Goal: Task Accomplishment & Management: Manage account settings

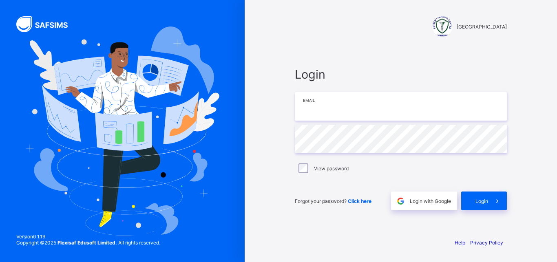
click at [351, 106] on input "email" at bounding box center [401, 106] width 212 height 29
type input "**********"
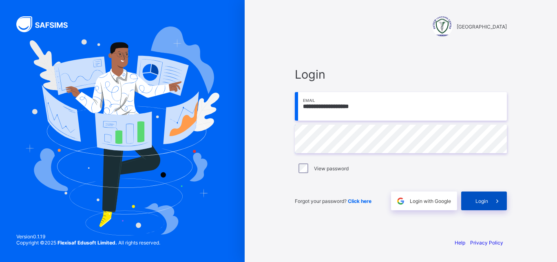
click at [485, 198] on div "Login" at bounding box center [484, 201] width 46 height 19
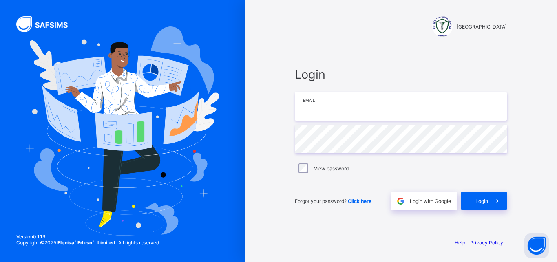
click at [369, 107] on input "email" at bounding box center [401, 106] width 212 height 29
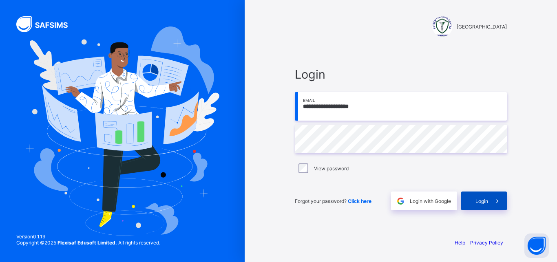
type input "**********"
click at [483, 202] on span "Login" at bounding box center [481, 201] width 13 height 6
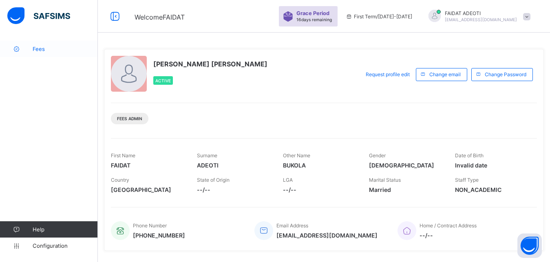
click at [49, 46] on span "Fees" at bounding box center [65, 49] width 65 height 7
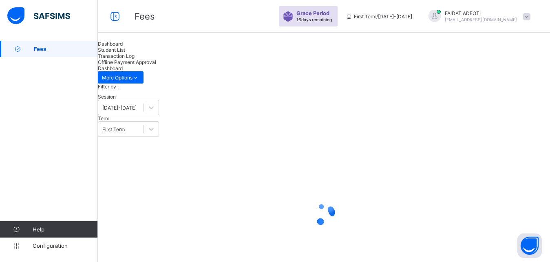
click at [125, 53] on span "Student List" at bounding box center [111, 50] width 27 height 6
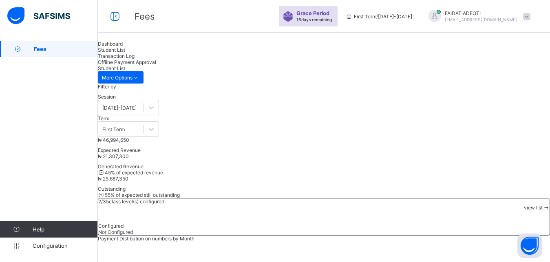
scroll to position [441, 0]
type input "******"
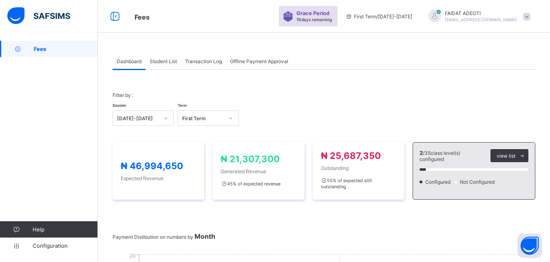
click at [158, 63] on span "Student List" at bounding box center [163, 61] width 27 height 6
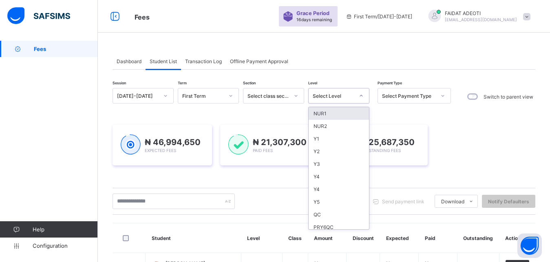
click at [358, 95] on div at bounding box center [361, 95] width 14 height 13
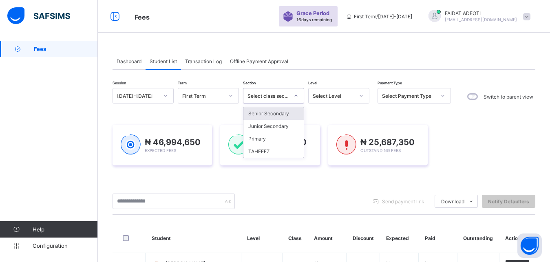
click at [280, 94] on div "Select class section" at bounding box center [268, 96] width 42 height 6
click at [274, 126] on div "Junior Secondary" at bounding box center [273, 126] width 60 height 13
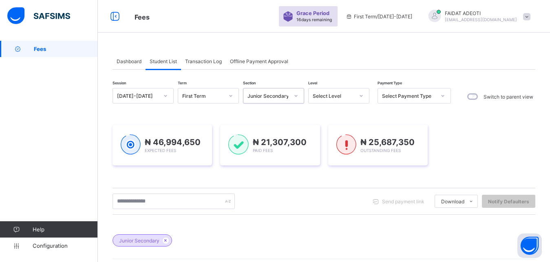
click at [362, 97] on icon at bounding box center [361, 96] width 5 height 8
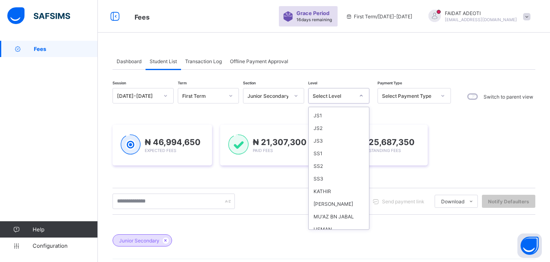
scroll to position [103, 0]
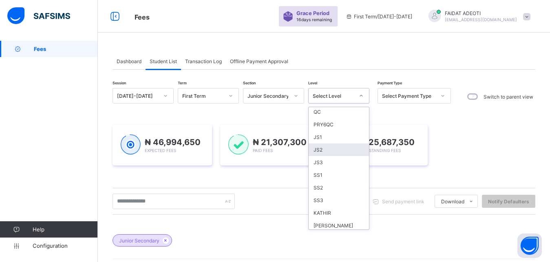
click at [325, 152] on div "JS2" at bounding box center [339, 149] width 60 height 13
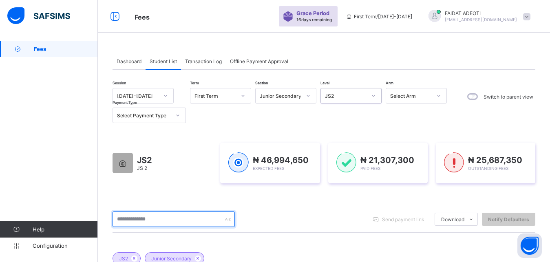
click at [181, 218] on input "text" at bounding box center [174, 219] width 122 height 15
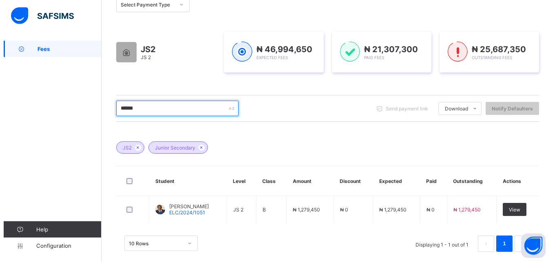
scroll to position [113, 0]
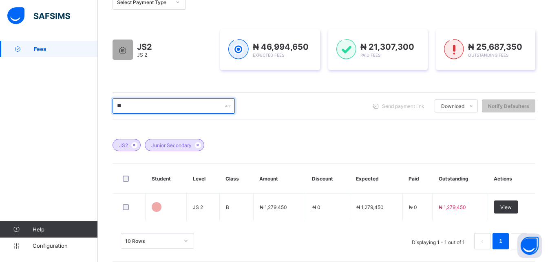
type input "*"
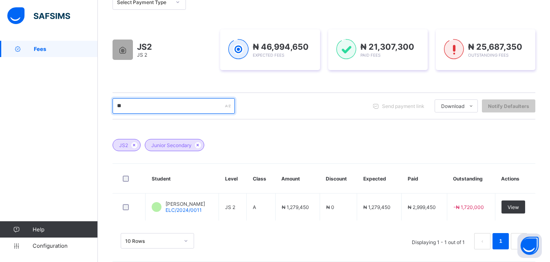
type input "*"
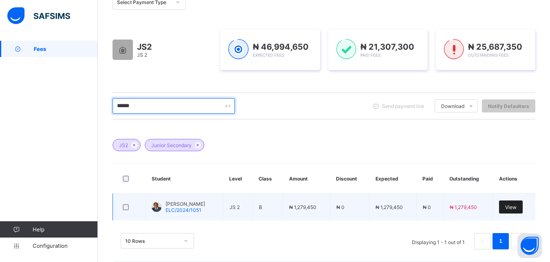
type input "******"
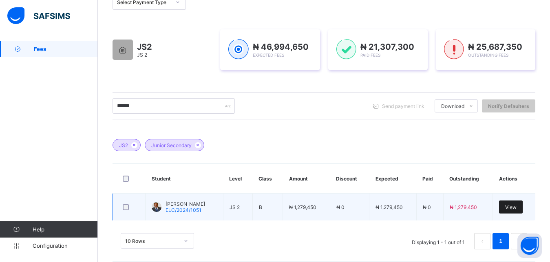
click at [522, 214] on div "View" at bounding box center [511, 207] width 24 height 13
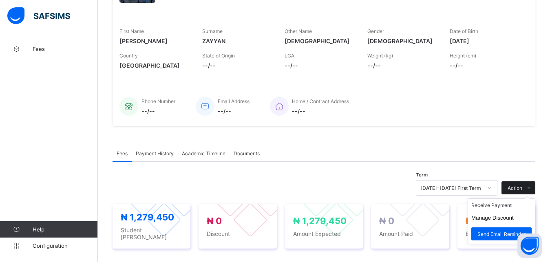
click at [532, 189] on icon at bounding box center [529, 187] width 6 height 5
click at [512, 204] on li "Receive Payment" at bounding box center [501, 205] width 67 height 13
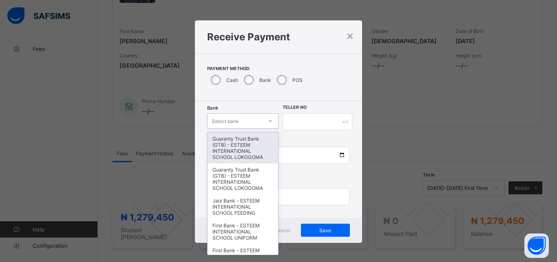
click at [271, 124] on div at bounding box center [270, 121] width 14 height 13
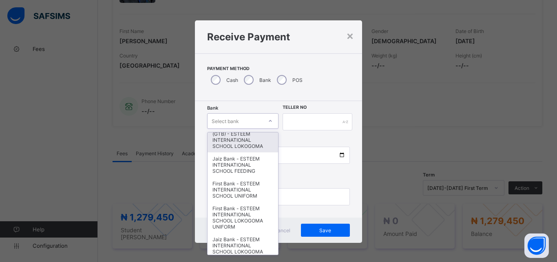
scroll to position [107, 0]
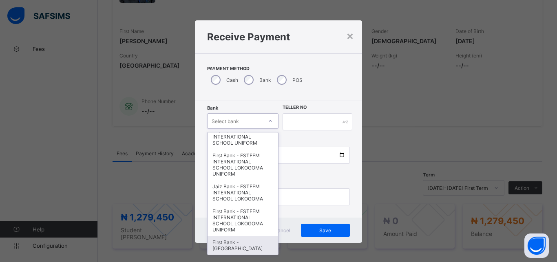
click at [234, 240] on div "First Bank - ESTEEM INTERNATIONAL SCHOOL BOYS COLLEGE" at bounding box center [242, 245] width 71 height 19
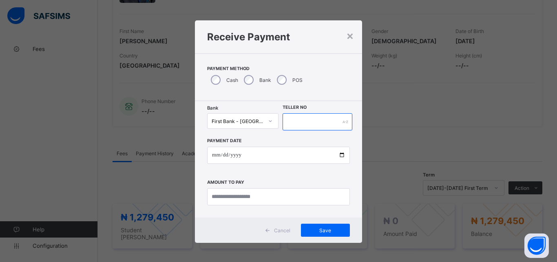
click at [337, 123] on input "text" at bounding box center [317, 121] width 70 height 17
type input "**********"
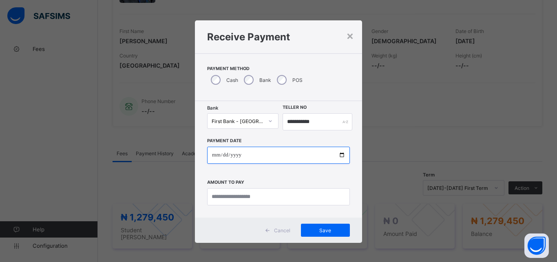
click at [300, 158] on input "date" at bounding box center [278, 155] width 143 height 17
type input "**********"
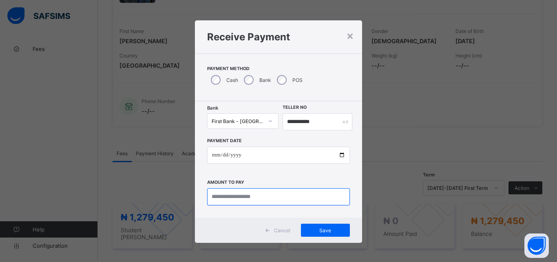
click at [304, 198] on input "currency" at bounding box center [278, 196] width 143 height 17
type input "****"
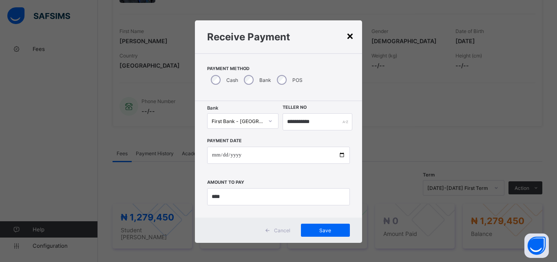
click at [346, 38] on div "×" at bounding box center [350, 36] width 8 height 14
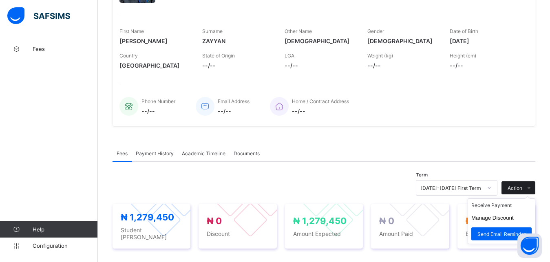
click at [532, 187] on icon at bounding box center [529, 187] width 6 height 5
click at [514, 218] on button "Manage Discount" at bounding box center [492, 218] width 42 height 6
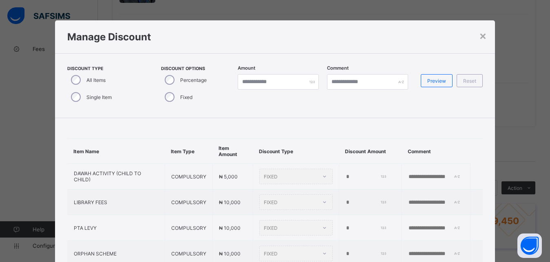
type input "*"
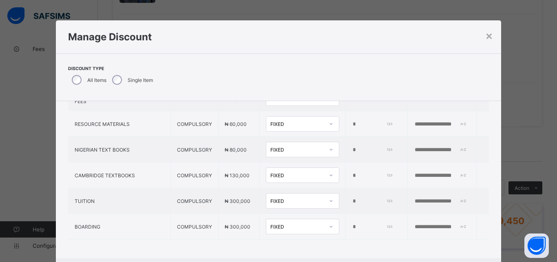
scroll to position [448, 0]
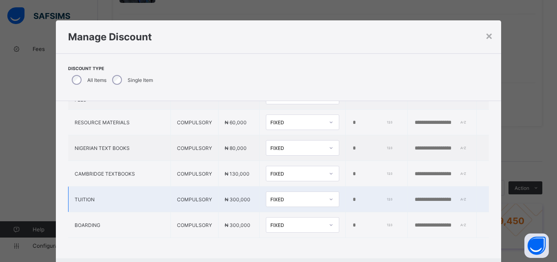
click at [329, 201] on icon at bounding box center [331, 199] width 5 height 8
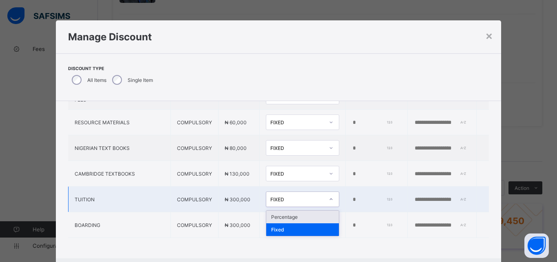
click at [296, 218] on div "Percentage" at bounding box center [302, 217] width 73 height 13
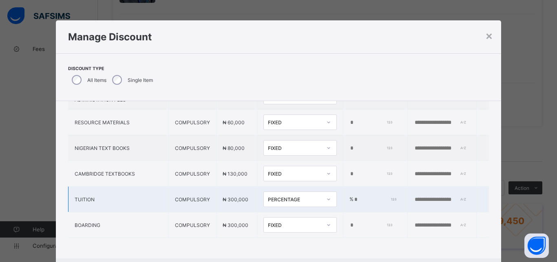
click at [353, 201] on input "*" at bounding box center [374, 199] width 42 height 7
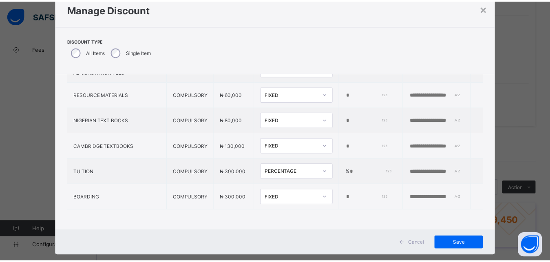
scroll to position [42, 0]
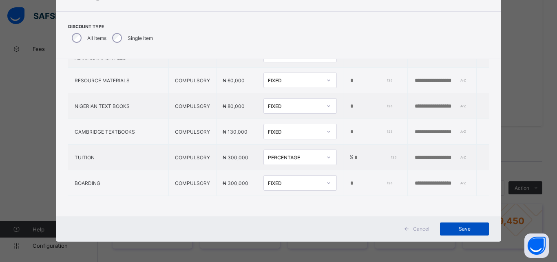
type input "**"
click at [465, 230] on span "Save" at bounding box center [464, 229] width 37 height 6
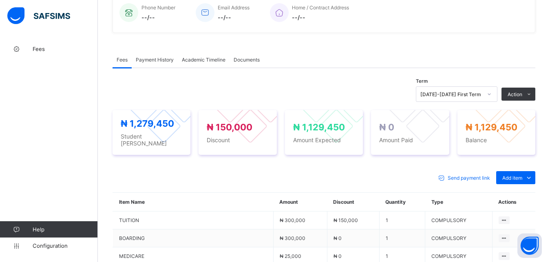
scroll to position [209, 0]
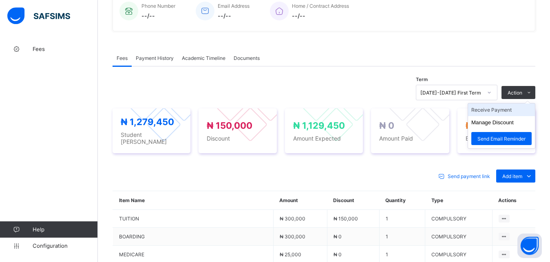
click at [510, 110] on li "Receive Payment" at bounding box center [501, 110] width 67 height 13
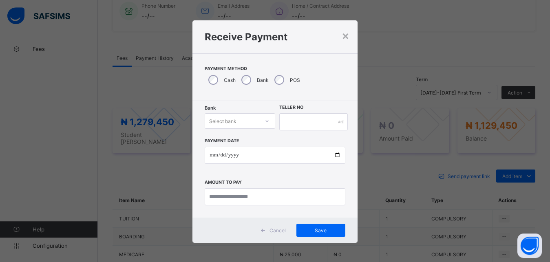
click at [249, 120] on div "Select bank" at bounding box center [232, 120] width 54 height 11
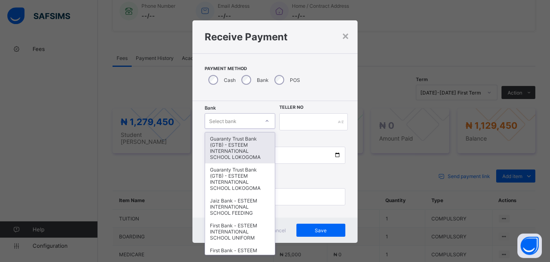
drag, startPoint x: 264, startPoint y: 152, endPoint x: 268, endPoint y: 191, distance: 38.9
click at [268, 192] on div "Guaranty Trust Bank (GTB) - ESTEEM INTERNATIONAL SCHOOL LOKOGOMA Guaranty Trust…" at bounding box center [239, 193] width 69 height 122
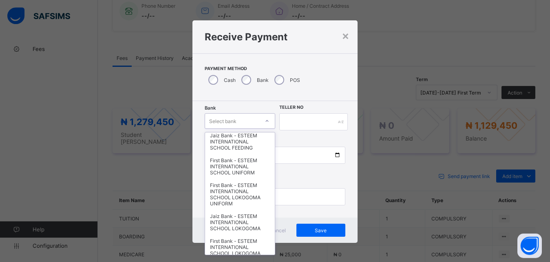
scroll to position [107, 0]
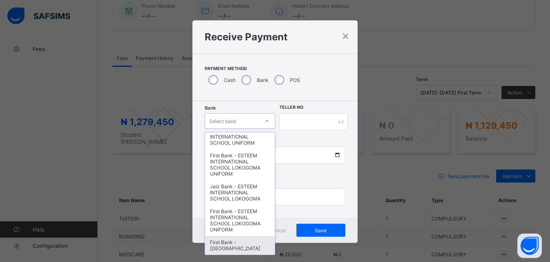
click at [232, 245] on div "First Bank - ESTEEM INTERNATIONAL SCHOOL BOYS COLLEGE" at bounding box center [239, 245] width 69 height 19
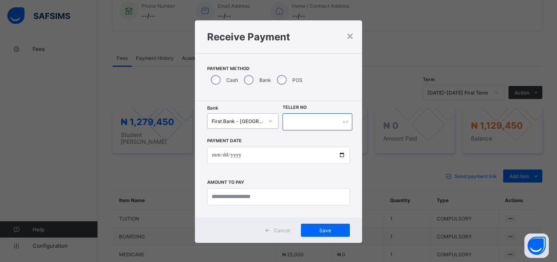
click at [318, 122] on input "text" at bounding box center [317, 121] width 70 height 17
type input "**********"
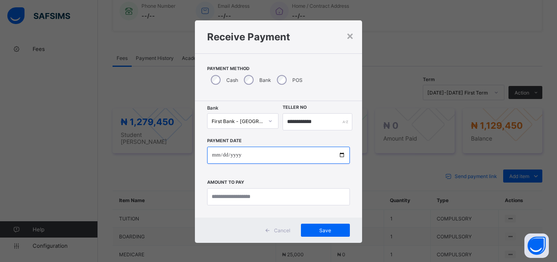
click at [283, 155] on input "date" at bounding box center [278, 155] width 143 height 17
type input "**********"
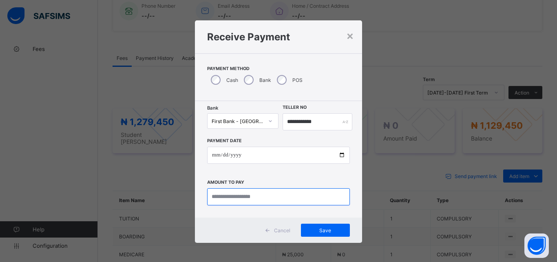
click at [280, 196] on input "currency" at bounding box center [278, 196] width 143 height 17
type input "**********"
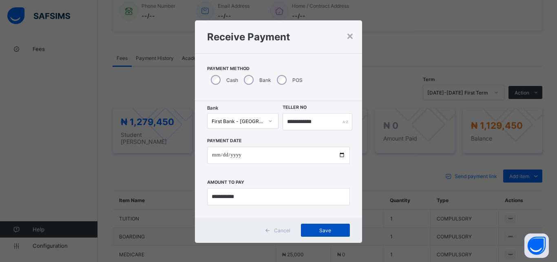
click at [331, 228] on span "Save" at bounding box center [325, 230] width 37 height 6
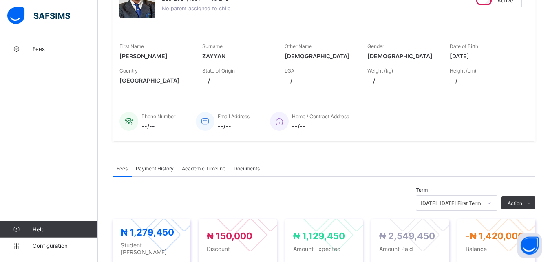
scroll to position [110, 0]
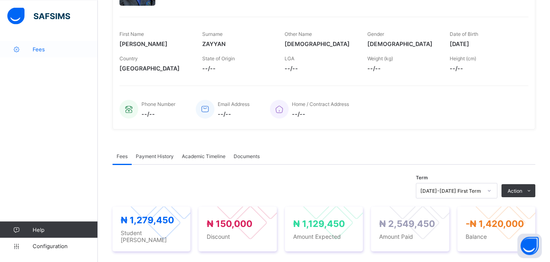
click at [59, 48] on span "Fees" at bounding box center [65, 49] width 65 height 7
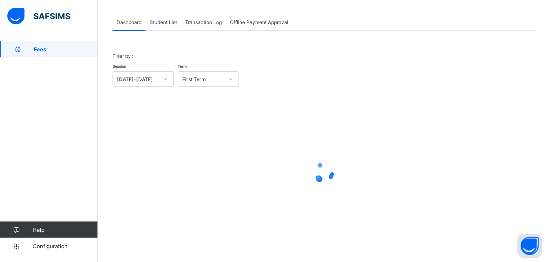
scroll to position [39, 0]
click at [162, 22] on span "Student List" at bounding box center [163, 22] width 27 height 6
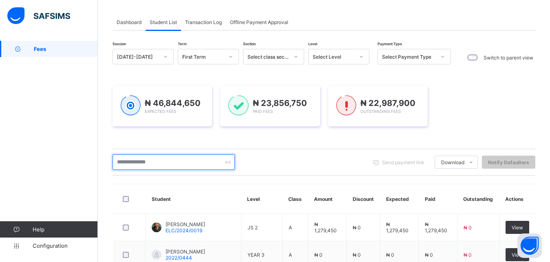
click at [165, 163] on input "text" at bounding box center [174, 161] width 122 height 15
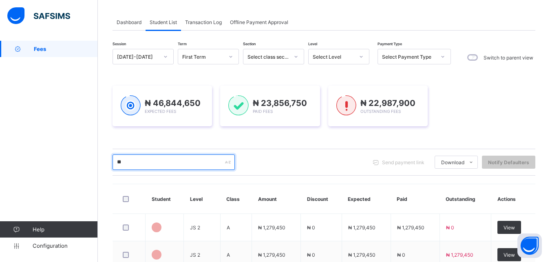
type input "*"
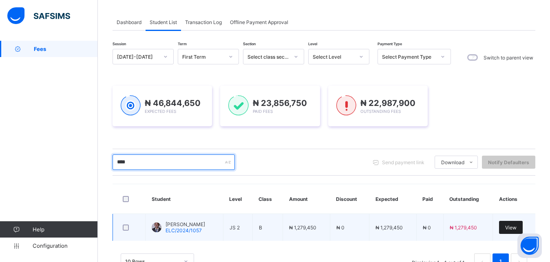
type input "****"
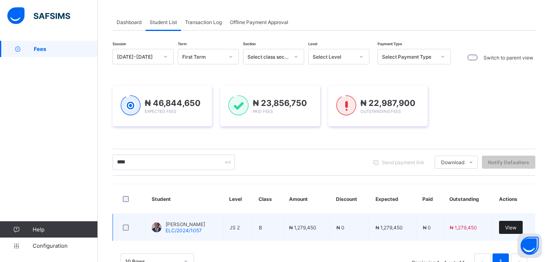
click at [516, 226] on span "View" at bounding box center [510, 228] width 11 height 6
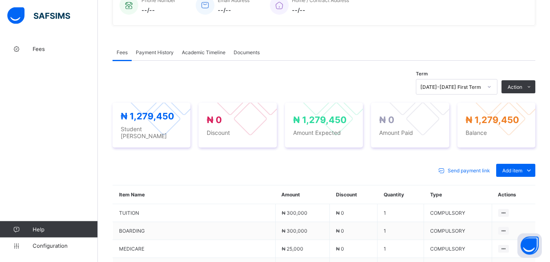
scroll to position [212, 0]
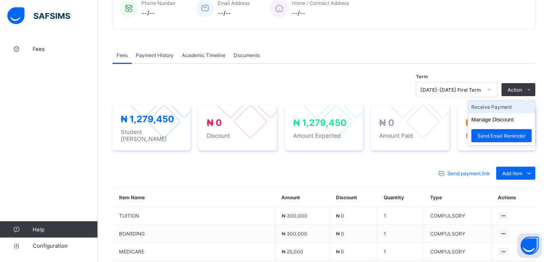
click at [521, 108] on li "Receive Payment" at bounding box center [501, 107] width 67 height 13
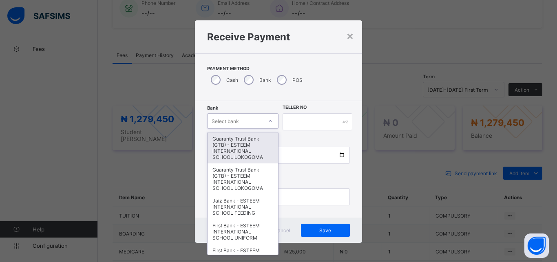
click at [243, 125] on div "Select bank" at bounding box center [234, 120] width 55 height 11
click at [234, 152] on div "Guaranty Trust Bank (GTB) - ESTEEM INTERNATIONAL SCHOOL LOKOGOMA" at bounding box center [242, 147] width 71 height 31
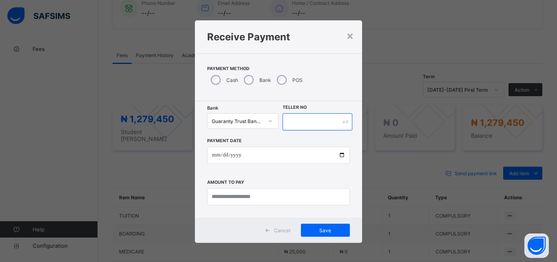
click at [334, 122] on input "text" at bounding box center [317, 121] width 70 height 17
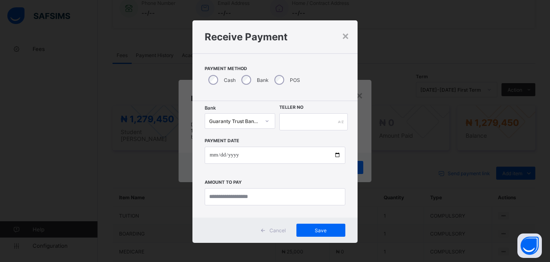
click at [338, 41] on h1 "Receive Payment" at bounding box center [275, 37] width 141 height 12
click at [344, 34] on div "×" at bounding box center [346, 36] width 8 height 14
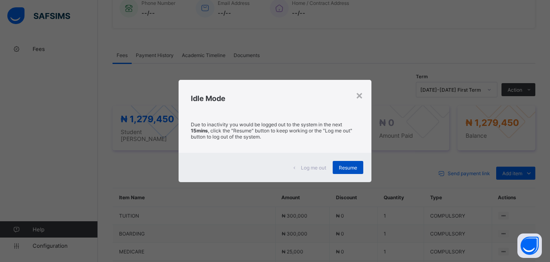
click at [348, 166] on span "Resume" at bounding box center [348, 168] width 18 height 6
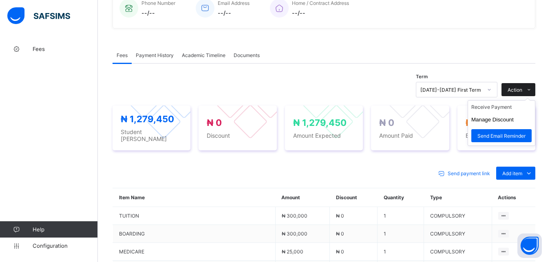
click at [532, 88] on icon at bounding box center [529, 89] width 6 height 5
click at [504, 108] on li "Receive Payment" at bounding box center [501, 107] width 67 height 13
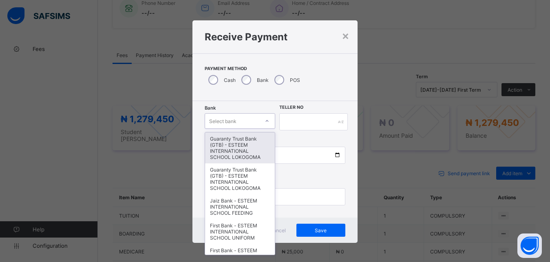
click at [250, 117] on div "Select bank" at bounding box center [232, 120] width 54 height 11
click at [226, 155] on div "Guaranty Trust Bank (GTB) - ESTEEM INTERNATIONAL SCHOOL LOKOGOMA" at bounding box center [239, 147] width 69 height 31
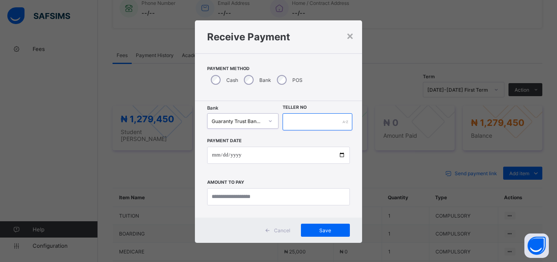
click at [317, 120] on input "text" at bounding box center [317, 121] width 70 height 17
click at [346, 37] on div "×" at bounding box center [350, 36] width 8 height 14
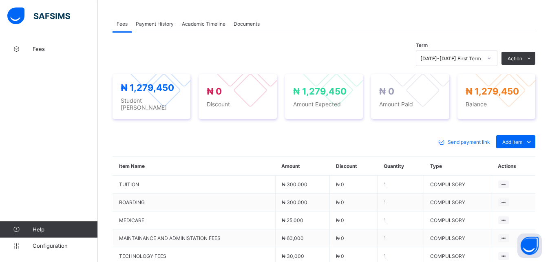
scroll to position [252, 0]
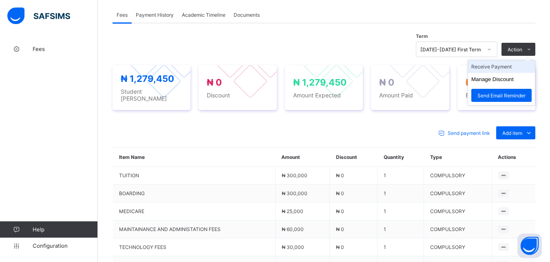
click at [515, 68] on li "Receive Payment" at bounding box center [501, 66] width 67 height 13
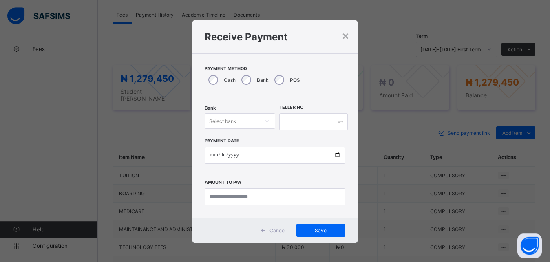
click at [227, 119] on div "Select bank" at bounding box center [222, 120] width 27 height 15
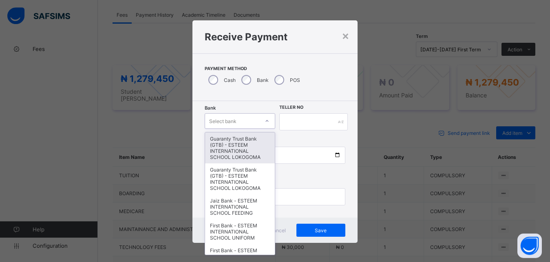
click at [222, 143] on div "Guaranty Trust Bank (GTB) - ESTEEM INTERNATIONAL SCHOOL LOKOGOMA" at bounding box center [239, 147] width 69 height 31
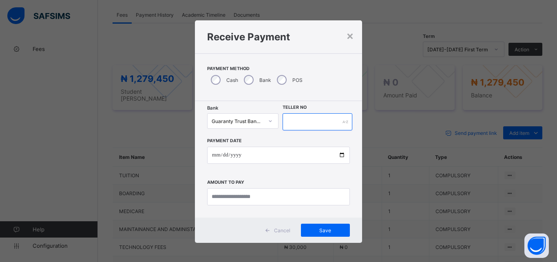
click at [316, 125] on input "text" at bounding box center [317, 121] width 70 height 17
type input "*******"
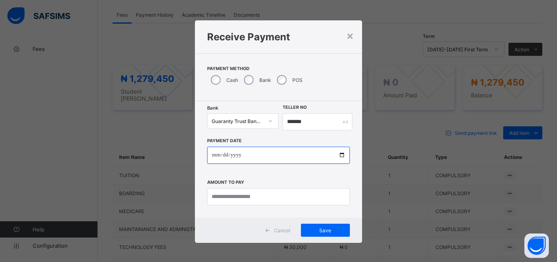
click at [302, 154] on input "date" at bounding box center [278, 155] width 143 height 17
type input "**********"
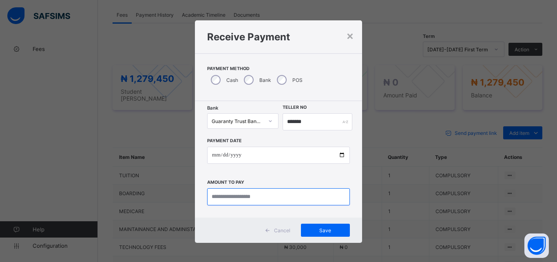
click at [291, 195] on input "currency" at bounding box center [278, 196] width 143 height 17
type input "**********"
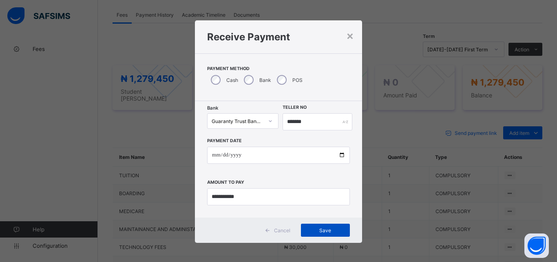
click at [332, 232] on span "Save" at bounding box center [325, 230] width 37 height 6
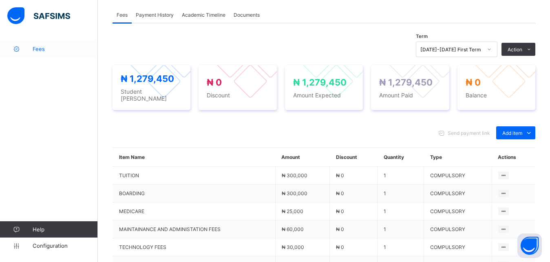
click at [55, 47] on span "Fees" at bounding box center [65, 49] width 65 height 7
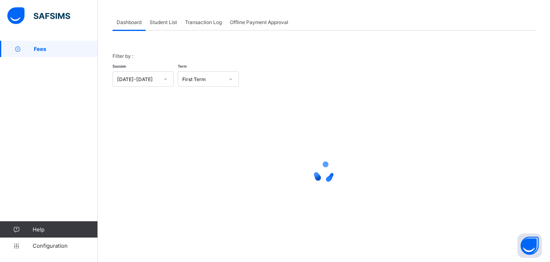
scroll to position [39, 0]
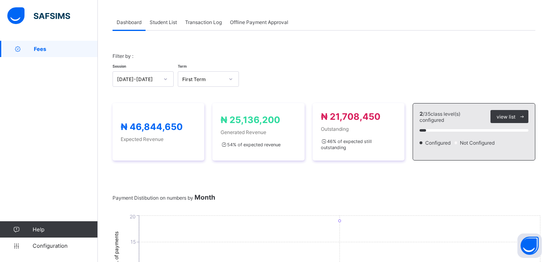
click at [171, 24] on span "Student List" at bounding box center [163, 22] width 27 height 6
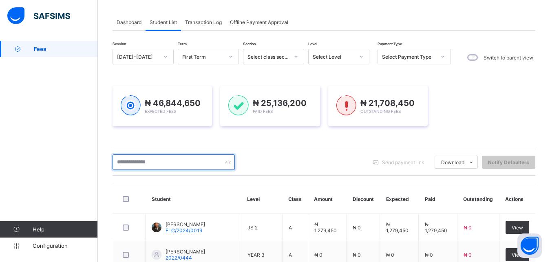
click at [154, 164] on input "text" at bounding box center [174, 161] width 122 height 15
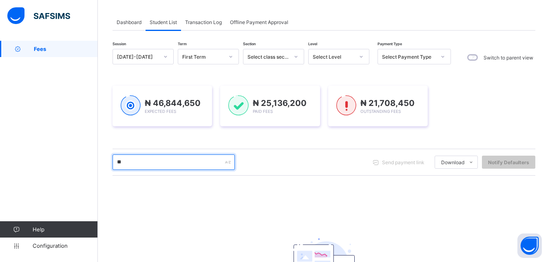
type input "*"
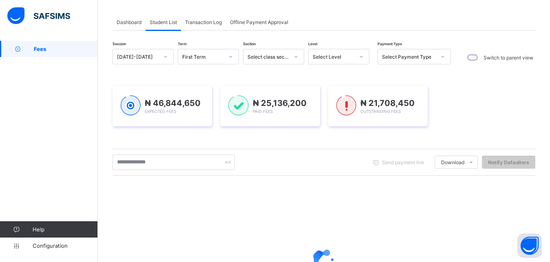
click at [362, 57] on icon at bounding box center [361, 57] width 5 height 8
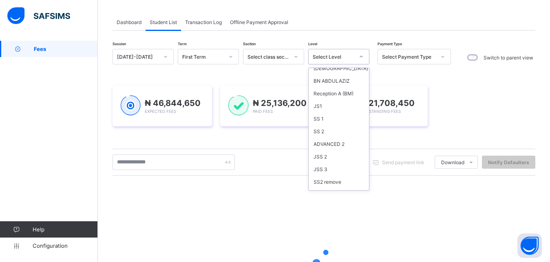
scroll to position [443, 0]
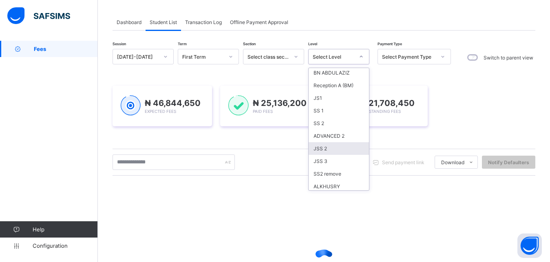
click at [322, 142] on div "JSS 2" at bounding box center [339, 148] width 60 height 13
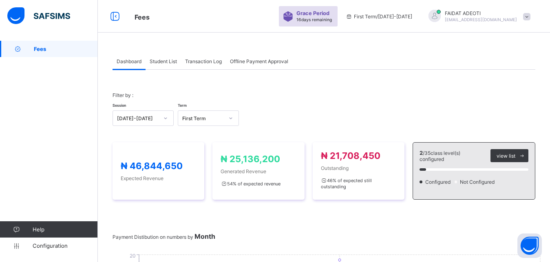
click at [158, 58] on span "Student List" at bounding box center [163, 61] width 27 height 6
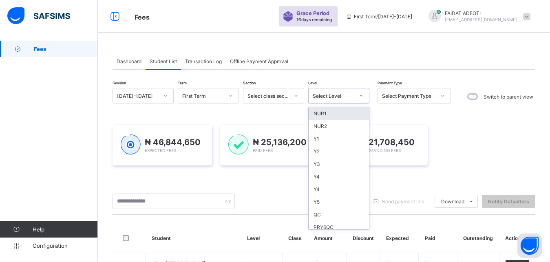
click at [360, 97] on icon at bounding box center [361, 96] width 5 height 8
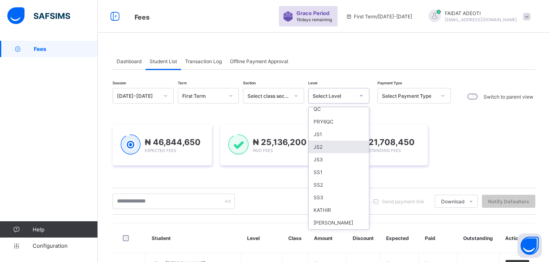
click at [336, 145] on div "JS2" at bounding box center [339, 147] width 60 height 13
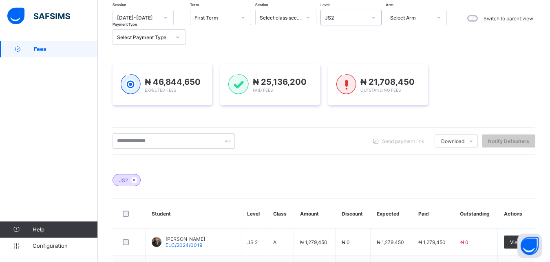
scroll to position [73, 0]
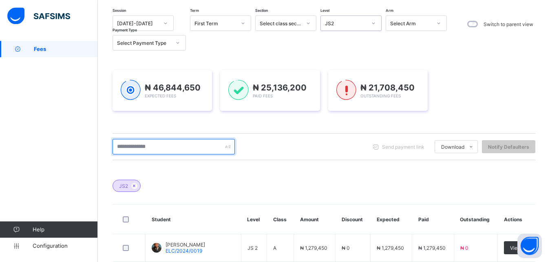
click at [187, 144] on input "text" at bounding box center [174, 146] width 122 height 15
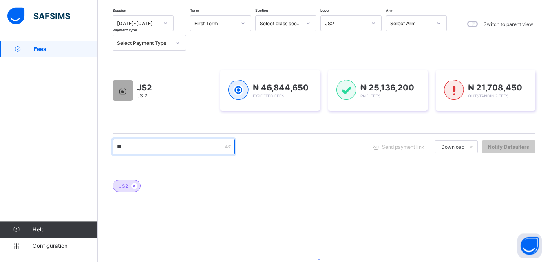
type input "*"
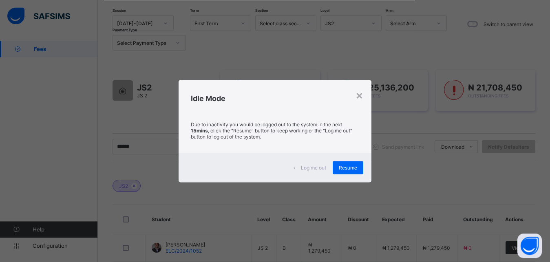
click at [187, 144] on div "Due to inactivity you would be logged out to the system in the next 15mins , cl…" at bounding box center [275, 133] width 192 height 40
click at [343, 164] on div "Resume" at bounding box center [348, 167] width 31 height 13
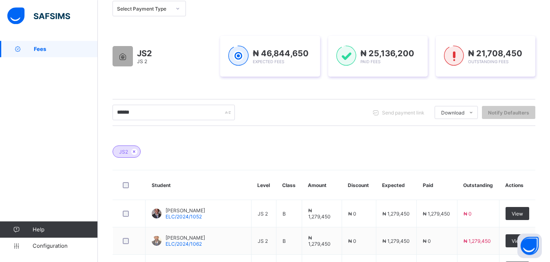
scroll to position [99, 0]
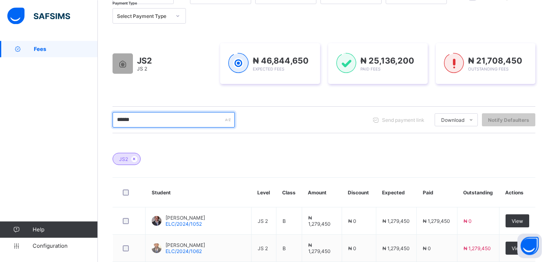
click at [153, 118] on input "*****" at bounding box center [174, 119] width 122 height 15
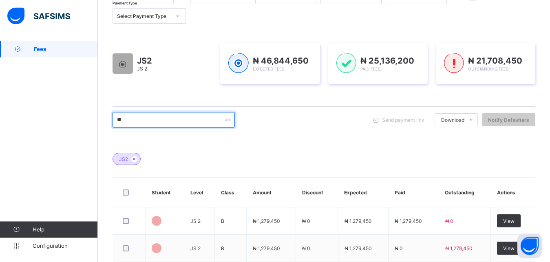
type input "*"
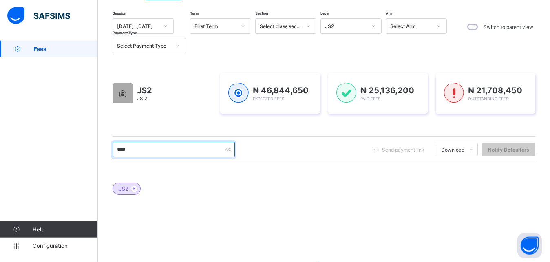
scroll to position [69, 0]
type input "*"
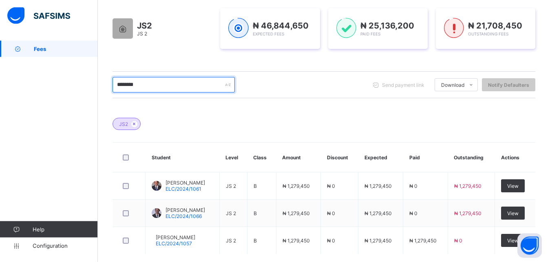
scroll to position [137, 0]
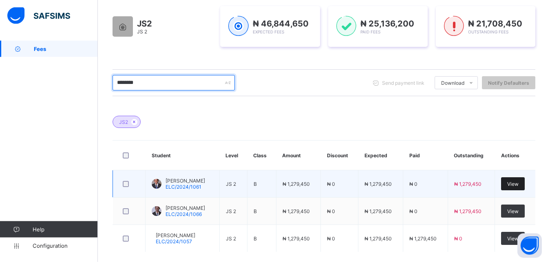
type input "********"
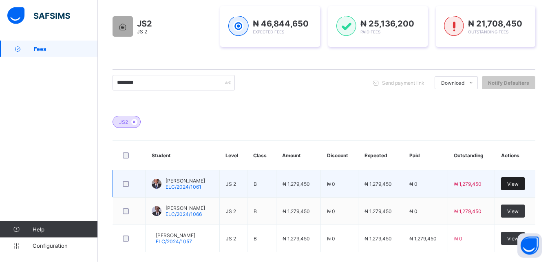
click at [518, 182] on span "View" at bounding box center [512, 184] width 11 height 6
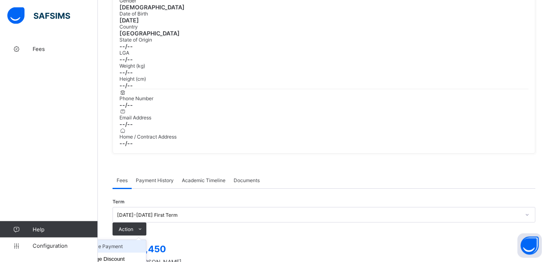
click at [146, 240] on li "Receive Payment" at bounding box center [112, 246] width 67 height 13
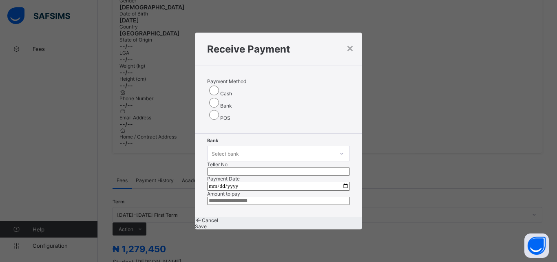
click at [339, 150] on icon at bounding box center [341, 154] width 5 height 8
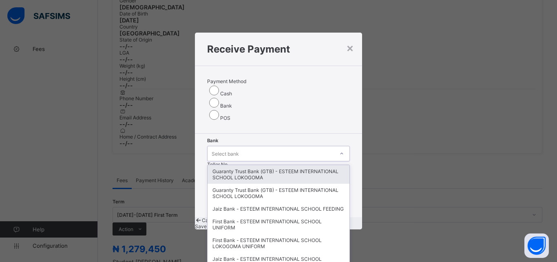
click at [247, 165] on div "Guaranty Trust Bank (GTB) - ESTEEM INTERNATIONAL SCHOOL LOKOGOMA" at bounding box center [278, 174] width 142 height 19
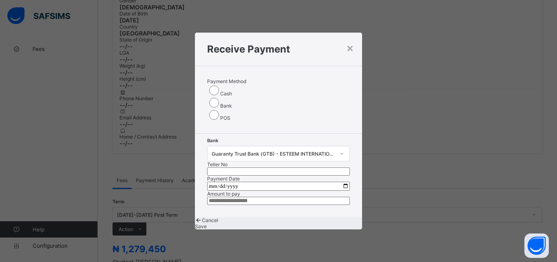
click at [317, 168] on input "text" at bounding box center [278, 172] width 143 height 8
type input "*******"
click at [281, 182] on input "date" at bounding box center [278, 186] width 143 height 9
type input "**********"
click at [293, 197] on input "currency" at bounding box center [278, 201] width 143 height 8
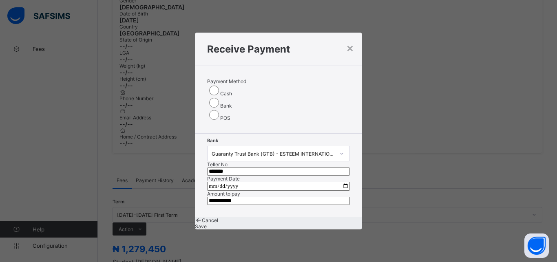
type input "**********"
click at [207, 229] on span "Save" at bounding box center [201, 226] width 12 height 6
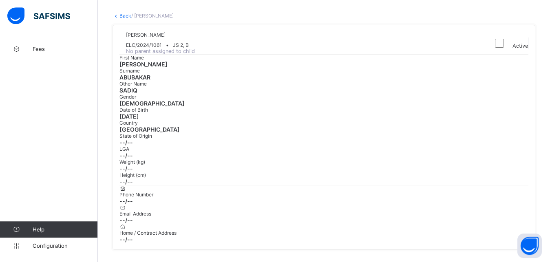
scroll to position [137, 0]
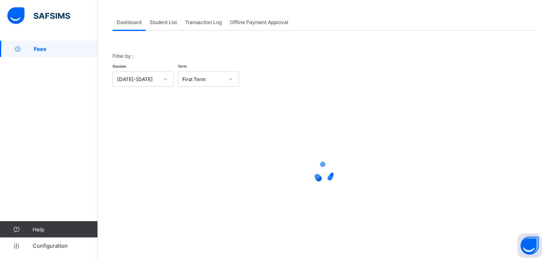
scroll to position [39, 0]
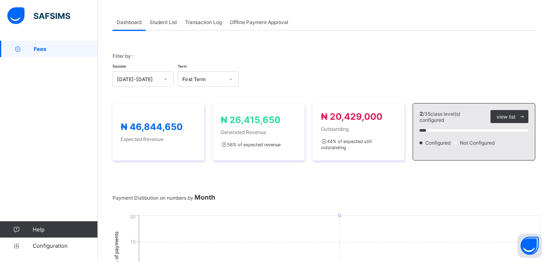
click at [159, 18] on div "Student List" at bounding box center [163, 22] width 35 height 16
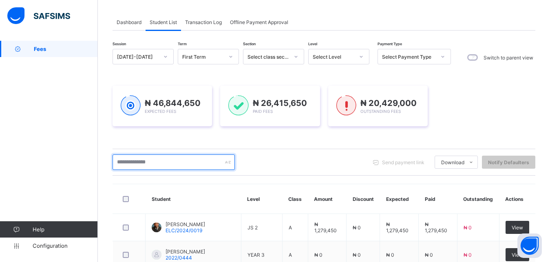
click at [130, 161] on input "text" at bounding box center [174, 161] width 122 height 15
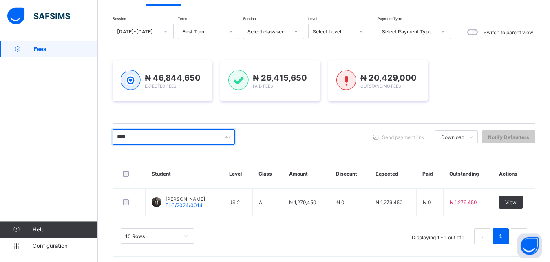
scroll to position [65, 0]
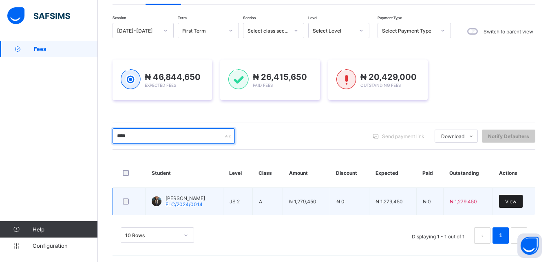
type input "****"
click at [523, 198] on div "View" at bounding box center [511, 201] width 24 height 13
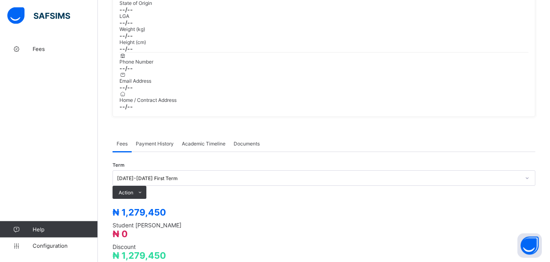
scroll to position [177, 0]
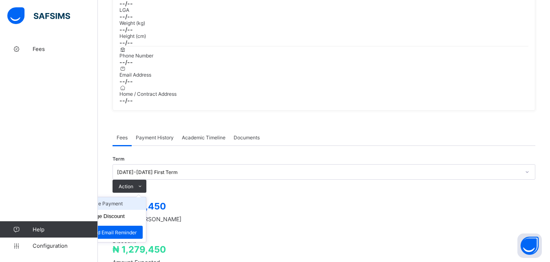
click at [146, 197] on li "Receive Payment" at bounding box center [112, 203] width 67 height 13
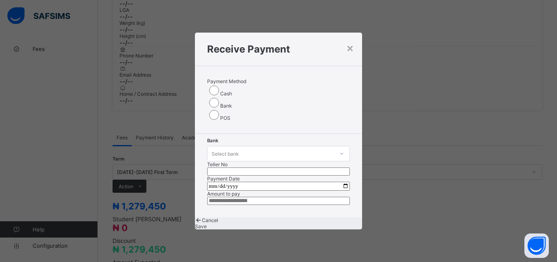
click at [236, 148] on div "Select bank" at bounding box center [270, 153] width 126 height 11
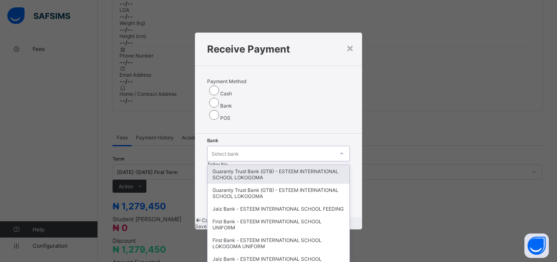
click at [229, 165] on div "Guaranty Trust Bank (GTB) - ESTEEM INTERNATIONAL SCHOOL LOKOGOMA" at bounding box center [278, 174] width 142 height 19
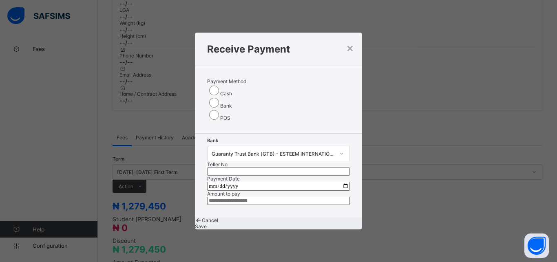
click at [313, 168] on input "text" at bounding box center [278, 172] width 143 height 8
type input "*******"
click at [293, 182] on input "date" at bounding box center [278, 186] width 143 height 9
type input "**********"
click at [280, 198] on input "currency" at bounding box center [278, 201] width 143 height 8
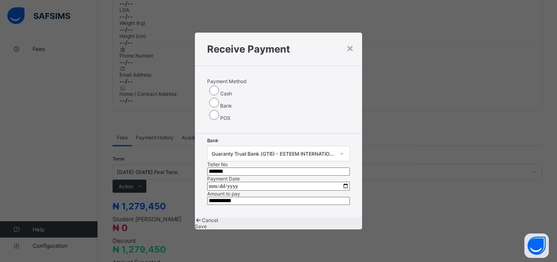
type input "**********"
click at [207, 229] on span "Save" at bounding box center [201, 226] width 12 height 6
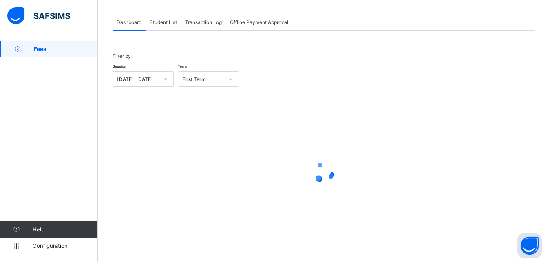
scroll to position [39, 0]
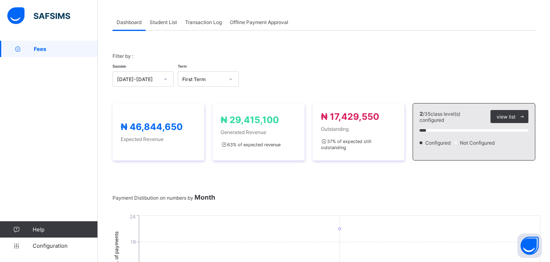
click at [163, 22] on span "Student List" at bounding box center [163, 22] width 27 height 6
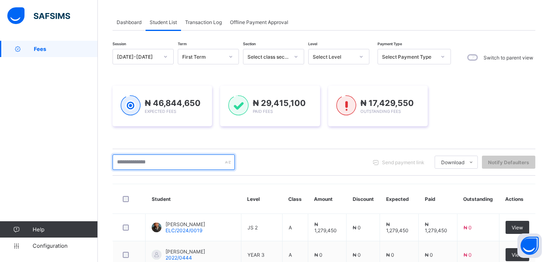
click at [157, 163] on input "text" at bounding box center [174, 161] width 122 height 15
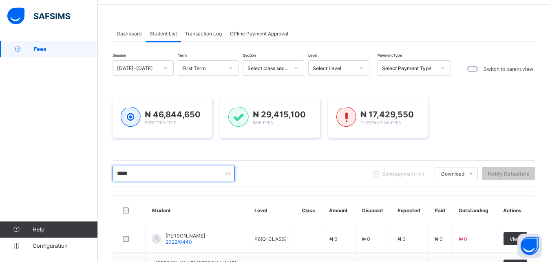
scroll to position [27, 0]
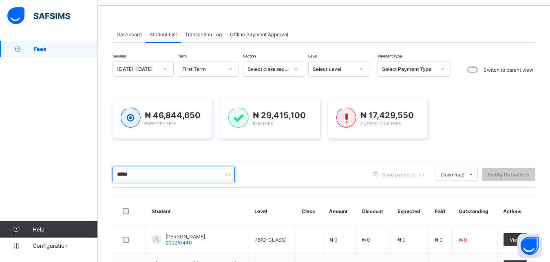
type input "*****"
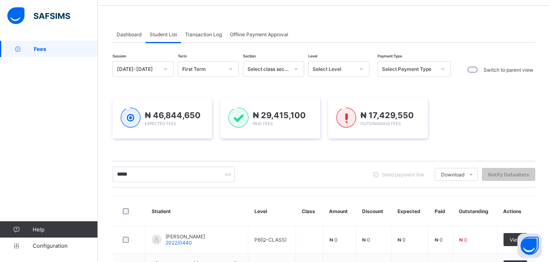
click at [362, 73] on div at bounding box center [361, 68] width 14 height 13
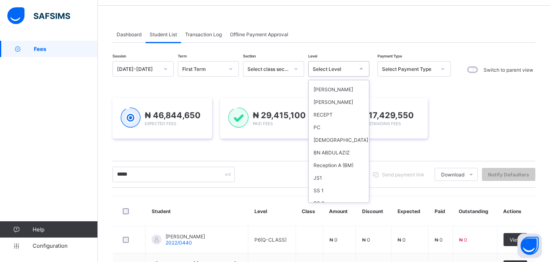
scroll to position [406, 0]
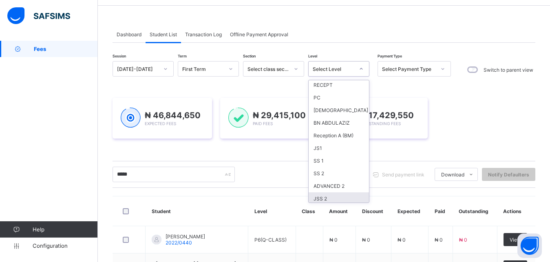
click at [321, 192] on div "JSS 2" at bounding box center [339, 198] width 60 height 13
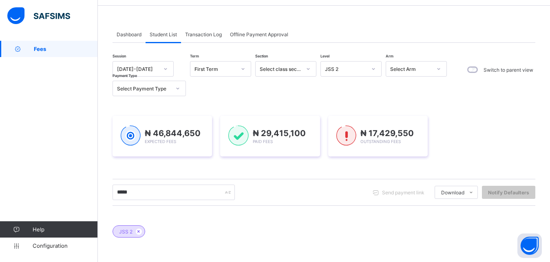
drag, startPoint x: 540, startPoint y: 160, endPoint x: 551, endPoint y: 155, distance: 12.4
click at [549, 155] on html "Fees Grace Period 16 days remaining First Term / 2025-2026 FAIDAT ADEOTI adefai…" at bounding box center [275, 193] width 550 height 441
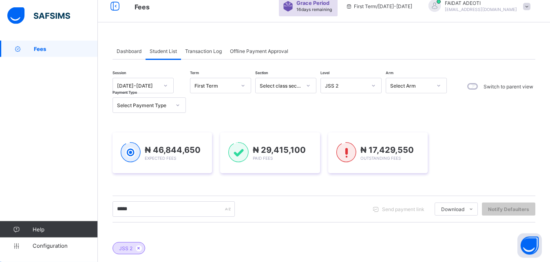
scroll to position [0, 0]
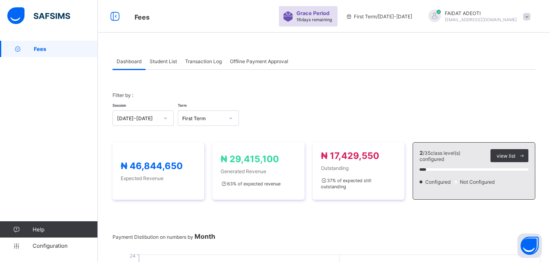
click at [166, 63] on span "Student List" at bounding box center [163, 61] width 27 height 6
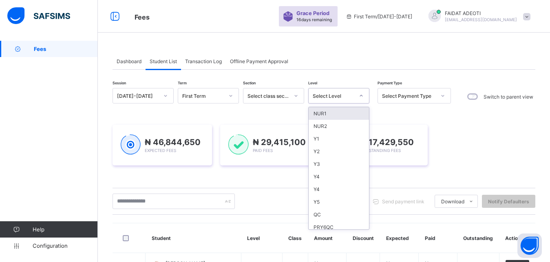
click at [362, 95] on icon at bounding box center [361, 96] width 5 height 8
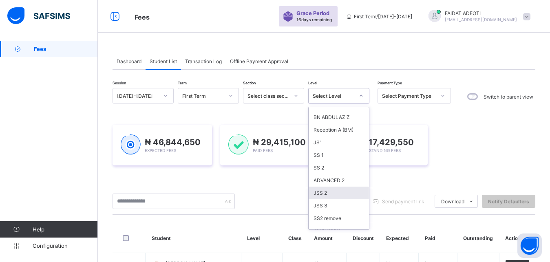
click at [337, 187] on div "JSS 2" at bounding box center [339, 193] width 60 height 13
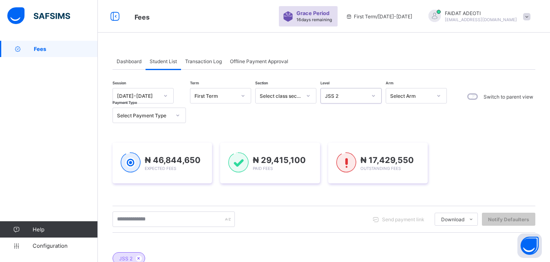
scroll to position [41, 0]
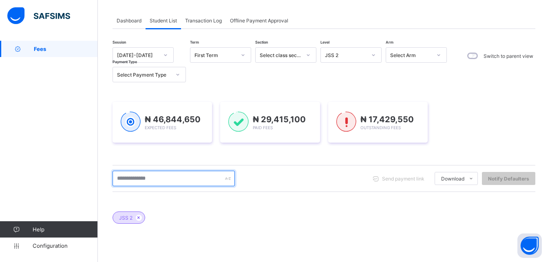
click at [149, 178] on input "text" at bounding box center [174, 178] width 122 height 15
type input "******"
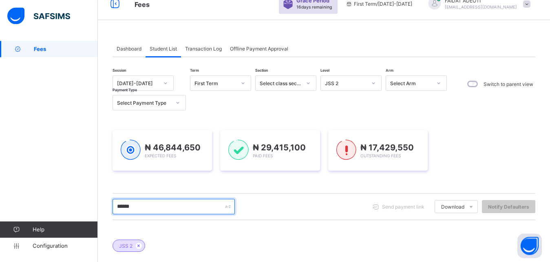
scroll to position [0, 0]
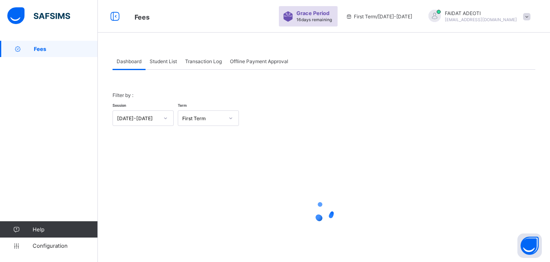
scroll to position [39, 0]
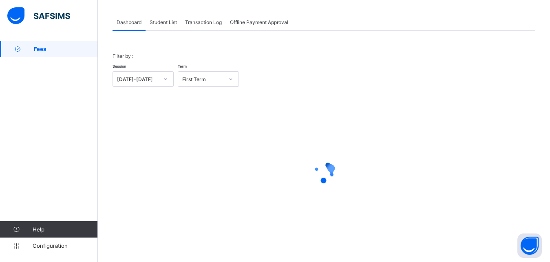
click at [162, 22] on span "Student List" at bounding box center [163, 22] width 27 height 6
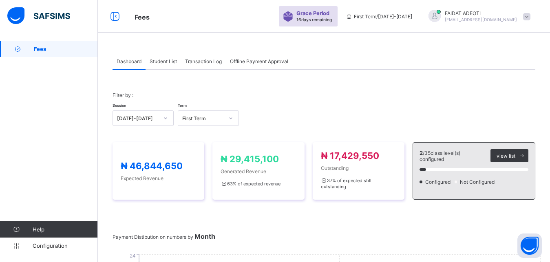
click at [161, 62] on span "Student List" at bounding box center [163, 61] width 27 height 6
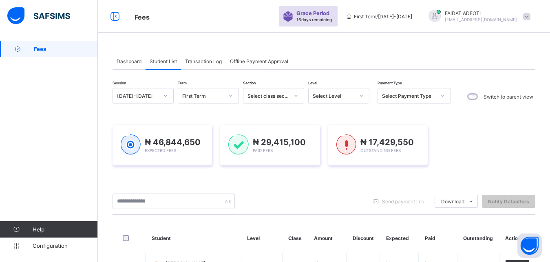
click at [360, 95] on icon at bounding box center [361, 96] width 5 height 8
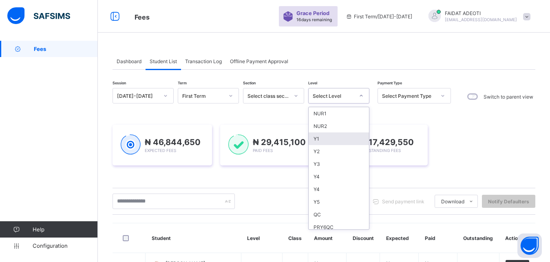
drag, startPoint x: 361, startPoint y: 124, endPoint x: 364, endPoint y: 148, distance: 24.3
click at [364, 151] on div "NUR1 NUR2 Y1 Y2 Y3 Y4 Y4 Y5 QC PRY6QC JS1 JS2 JS3 SS1 SS2 SS3 KATHIR SALIM MU'A…" at bounding box center [339, 168] width 60 height 122
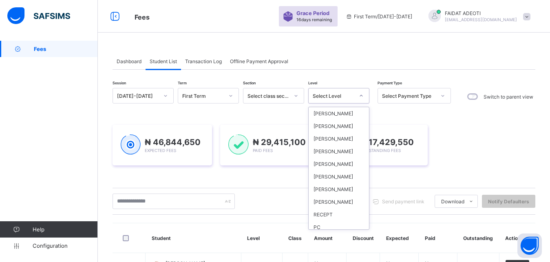
scroll to position [100, 0]
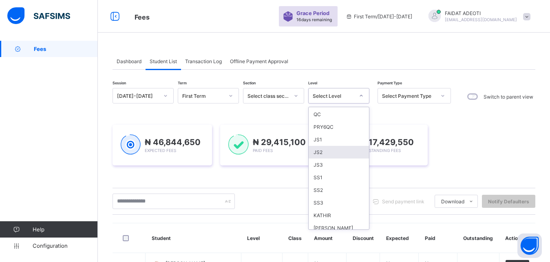
click at [332, 158] on div "JS2" at bounding box center [339, 152] width 60 height 13
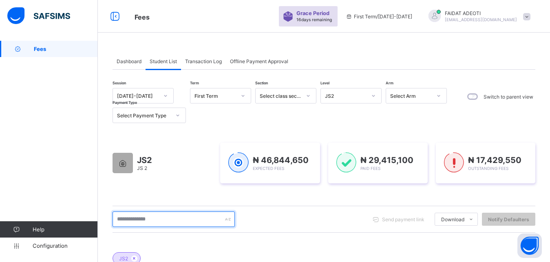
click at [185, 215] on input "text" at bounding box center [174, 219] width 122 height 15
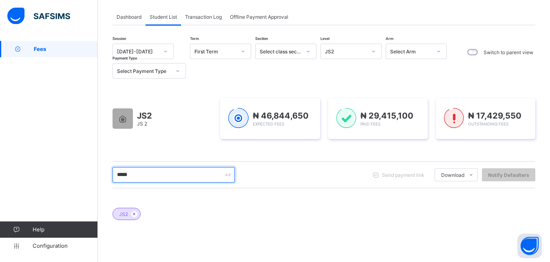
scroll to position [44, 0]
type input "*****"
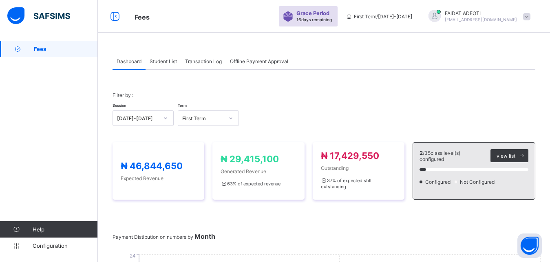
click at [170, 63] on span "Student List" at bounding box center [163, 61] width 27 height 6
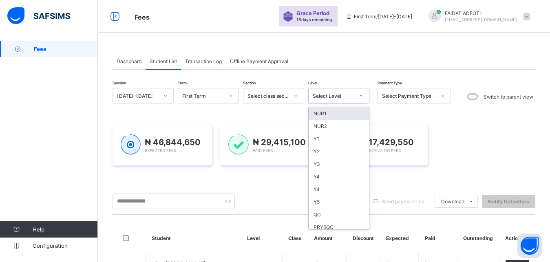
click at [361, 93] on icon at bounding box center [361, 96] width 5 height 8
click at [324, 152] on div "JS2" at bounding box center [339, 155] width 60 height 13
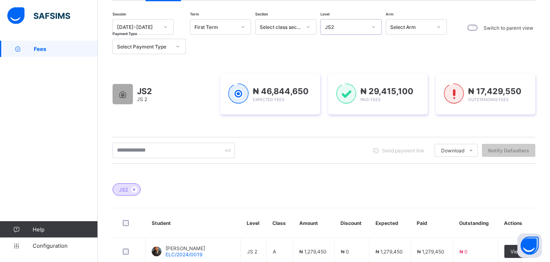
scroll to position [143, 0]
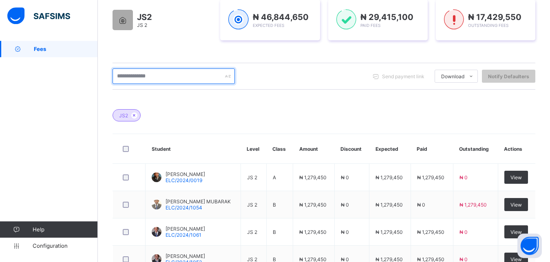
click at [175, 72] on input "text" at bounding box center [174, 75] width 122 height 15
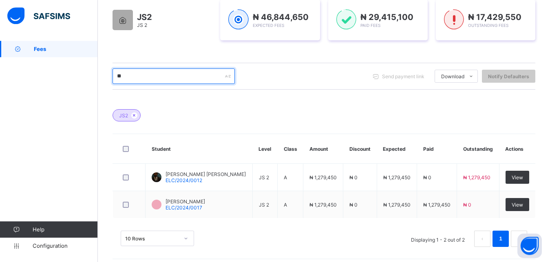
type input "*"
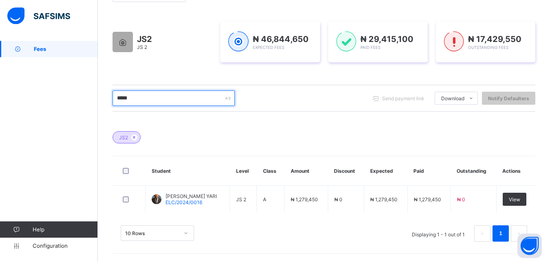
scroll to position [121, 0]
type input "*"
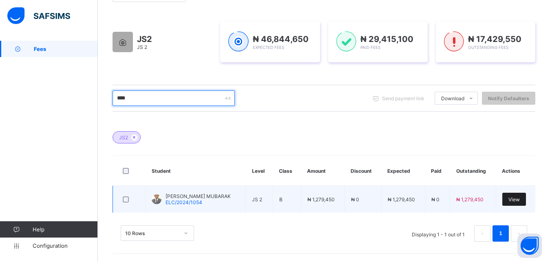
type input "****"
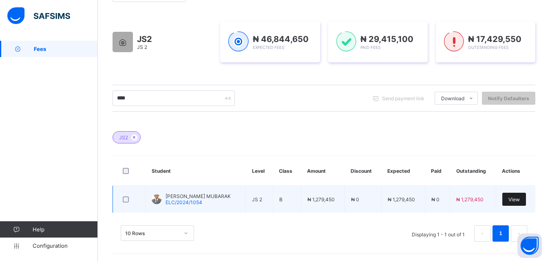
click at [515, 198] on span "View" at bounding box center [513, 199] width 11 height 6
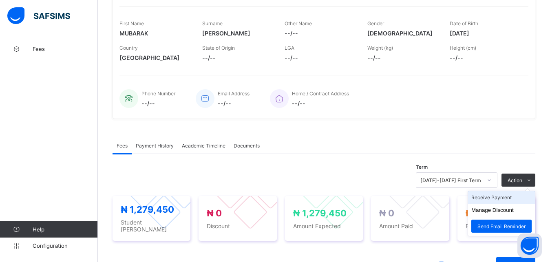
click at [514, 198] on li "Receive Payment" at bounding box center [501, 197] width 67 height 13
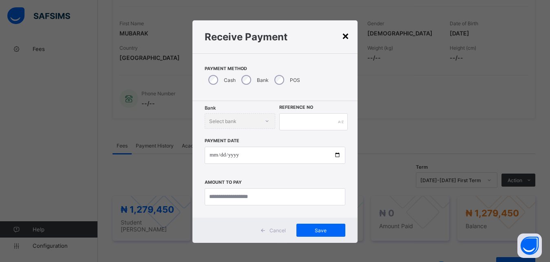
click at [344, 38] on div "×" at bounding box center [346, 36] width 8 height 14
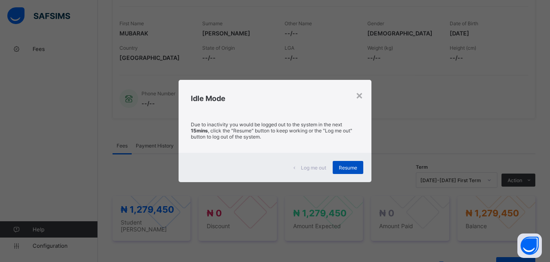
click at [352, 166] on span "Resume" at bounding box center [348, 168] width 18 height 6
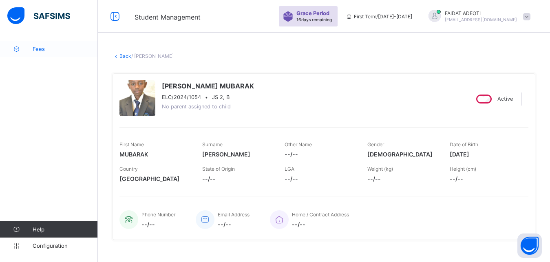
click at [15, 47] on icon at bounding box center [16, 49] width 33 height 6
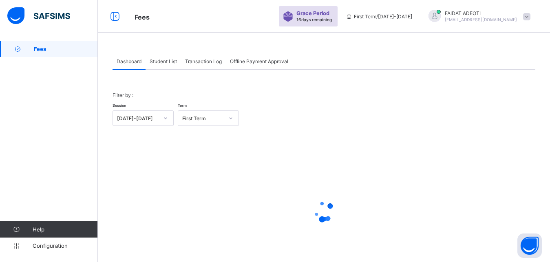
click at [161, 61] on span "Student List" at bounding box center [163, 61] width 27 height 6
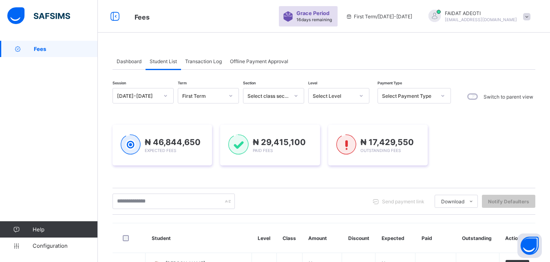
click at [360, 95] on icon at bounding box center [361, 96] width 3 height 2
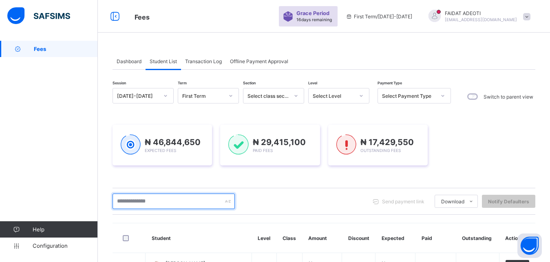
click at [196, 197] on input "text" at bounding box center [174, 201] width 122 height 15
type input "*****"
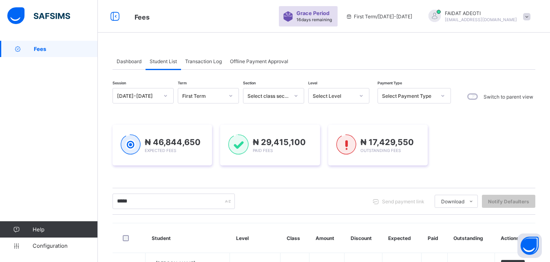
click at [136, 60] on span "Dashboard" at bounding box center [129, 61] width 25 height 6
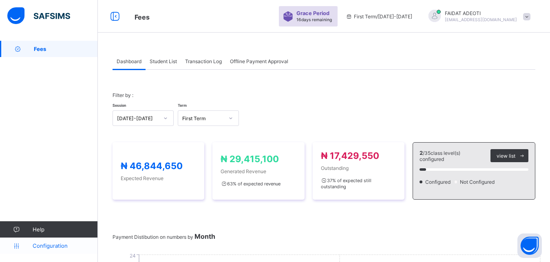
click at [51, 249] on span "Configuration" at bounding box center [65, 246] width 65 height 7
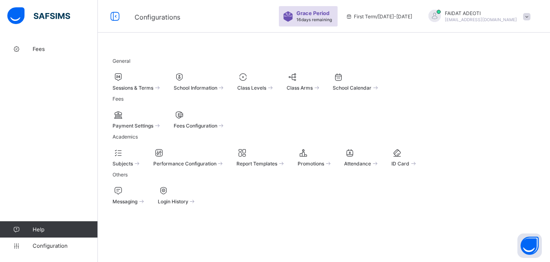
click at [158, 122] on span at bounding box center [137, 121] width 49 height 2
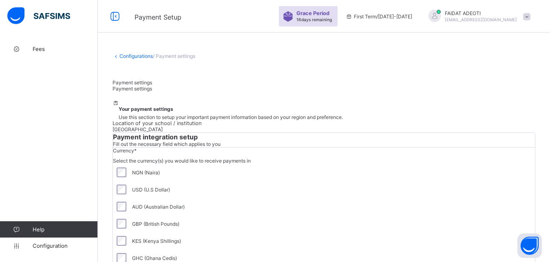
click at [168, 58] on span "/ Payment settings" at bounding box center [174, 56] width 42 height 6
click at [44, 248] on span "Configuration" at bounding box center [65, 246] width 65 height 7
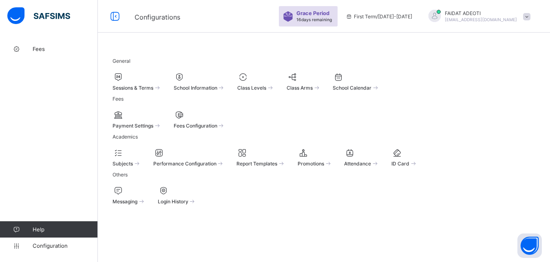
click at [225, 120] on div at bounding box center [200, 115] width 52 height 10
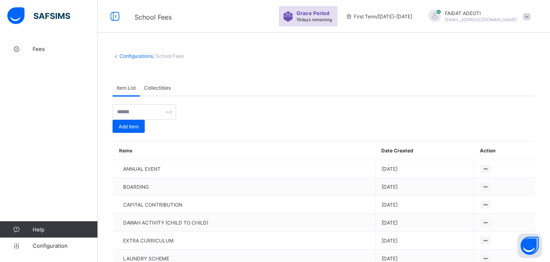
click at [159, 87] on span "Collectibles" at bounding box center [157, 88] width 27 height 6
click at [43, 247] on span "Configuration" at bounding box center [65, 246] width 65 height 7
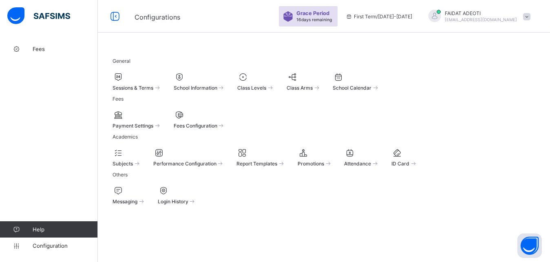
click at [145, 122] on span at bounding box center [137, 121] width 49 height 2
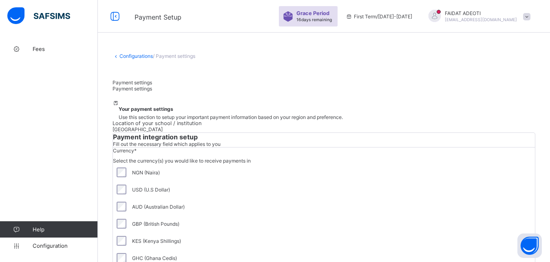
click at [145, 120] on div "Your payment settings Use this section to setup your important payment informat…" at bounding box center [324, 110] width 423 height 20
click at [173, 112] on span "Your payment settings" at bounding box center [146, 109] width 55 height 6
click at [188, 55] on span "/ Payment settings" at bounding box center [174, 56] width 42 height 6
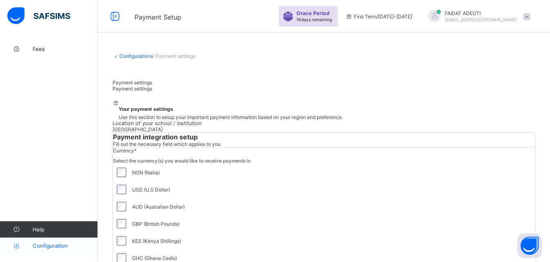
click at [44, 242] on link "Configuration" at bounding box center [48, 246] width 97 height 16
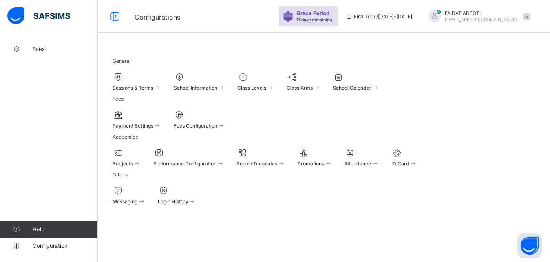
click at [225, 120] on div at bounding box center [200, 115] width 52 height 10
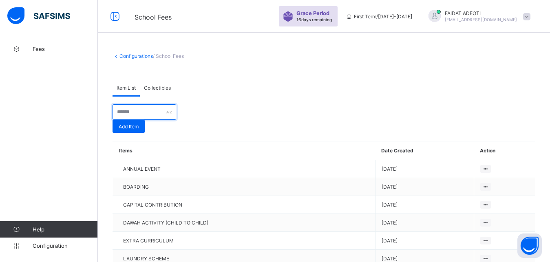
click at [173, 118] on input "text" at bounding box center [145, 111] width 64 height 15
click at [151, 86] on span "Collectibles" at bounding box center [157, 88] width 27 height 6
click at [143, 56] on link "Configurations" at bounding box center [135, 56] width 33 height 6
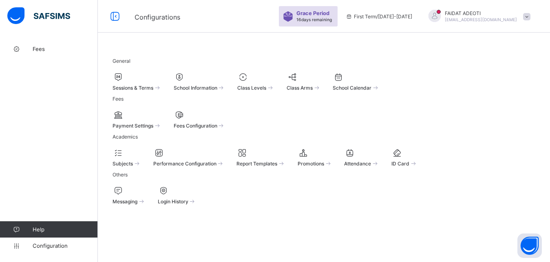
click at [152, 77] on div at bounding box center [137, 77] width 49 height 10
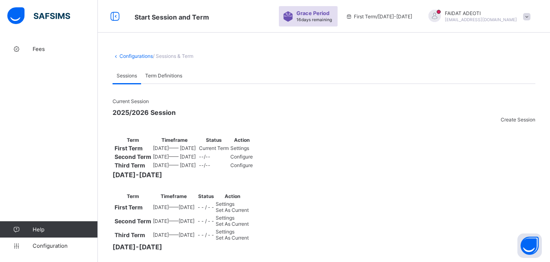
click at [152, 77] on span "Term Definitions" at bounding box center [163, 76] width 37 height 6
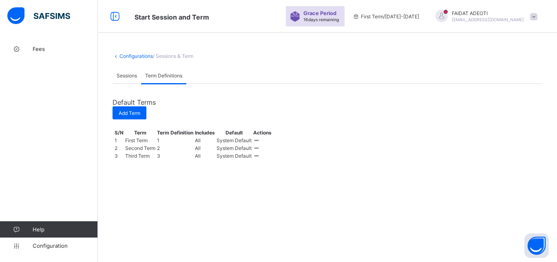
click at [174, 54] on span "/ Sessions & Term" at bounding box center [173, 56] width 40 height 6
click at [142, 56] on link "Configurations" at bounding box center [135, 56] width 33 height 6
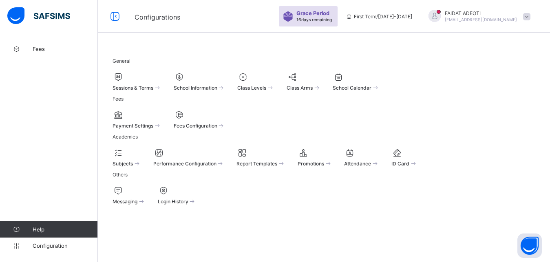
click at [225, 78] on div at bounding box center [200, 77] width 52 height 10
select select "**"
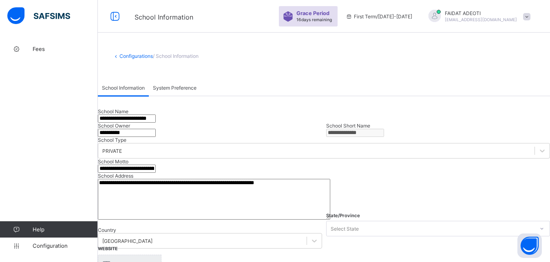
click at [143, 57] on link "Configurations" at bounding box center [135, 56] width 33 height 6
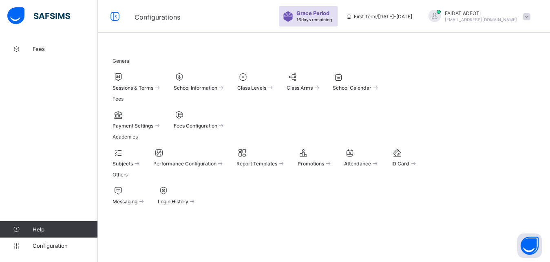
click at [274, 84] on div "Class Levels" at bounding box center [255, 87] width 37 height 7
click at [225, 120] on div at bounding box center [200, 115] width 52 height 10
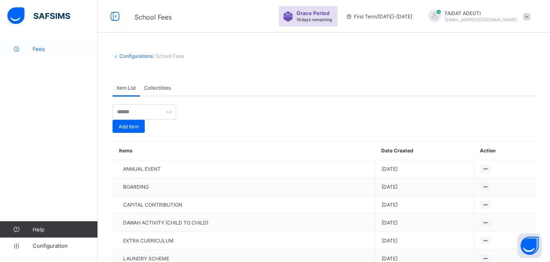
click at [41, 45] on link "Fees" at bounding box center [49, 49] width 98 height 16
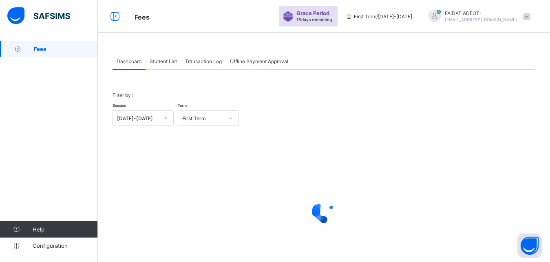
click at [205, 62] on span "Transaction Log" at bounding box center [203, 61] width 37 height 6
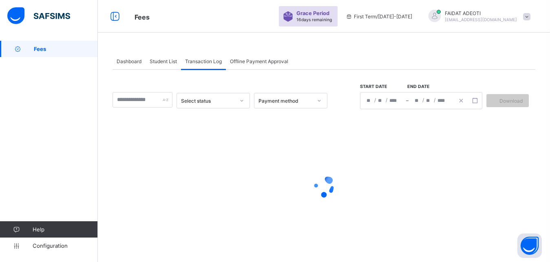
click at [322, 105] on icon at bounding box center [319, 101] width 5 height 8
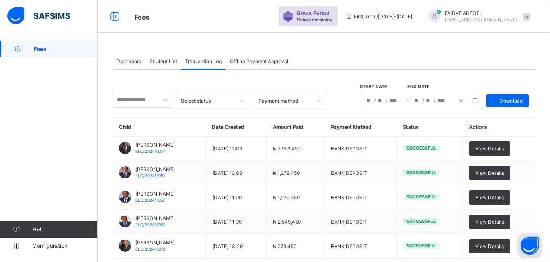
click at [363, 116] on div "Select status Payment method Start date End date / / – / / Download Child Date …" at bounding box center [324, 250] width 423 height 360
click at [244, 104] on icon at bounding box center [241, 101] width 5 height 8
click at [353, 105] on div "Select status Payment method Start date End date / / – / / Download" at bounding box center [324, 96] width 423 height 25
click at [249, 61] on span "Offline Payment Approval" at bounding box center [259, 61] width 58 height 6
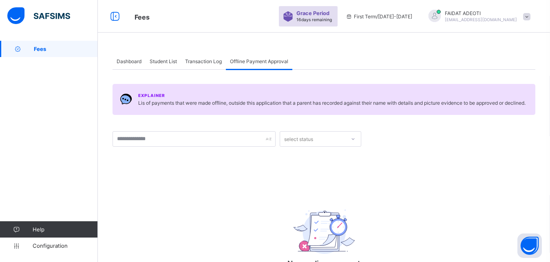
click at [165, 64] on span "Student List" at bounding box center [163, 61] width 27 height 6
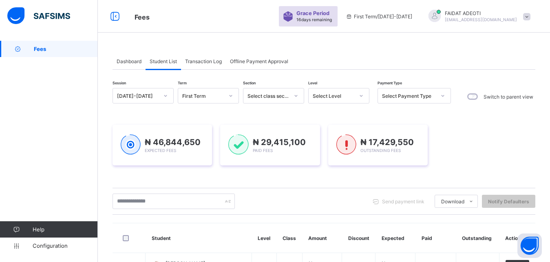
click at [130, 60] on span "Dashboard" at bounding box center [129, 61] width 25 height 6
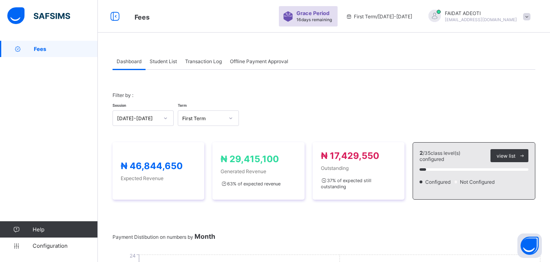
click at [230, 119] on icon at bounding box center [230, 118] width 5 height 8
click at [257, 116] on div "Session [DATE]-[DATE] Term First Term" at bounding box center [324, 114] width 423 height 24
click at [170, 64] on div "Student List" at bounding box center [163, 61] width 35 height 16
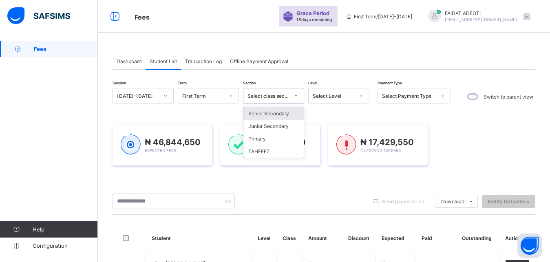
click at [296, 97] on icon at bounding box center [295, 96] width 5 height 8
click at [293, 122] on div "Junior Secondary" at bounding box center [273, 126] width 60 height 13
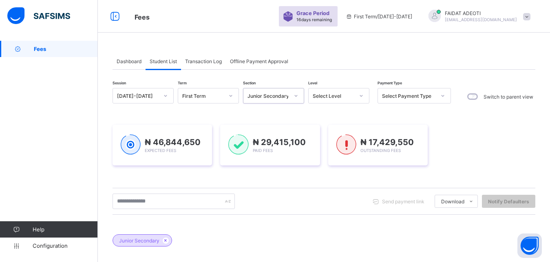
click at [361, 96] on icon at bounding box center [361, 96] width 5 height 8
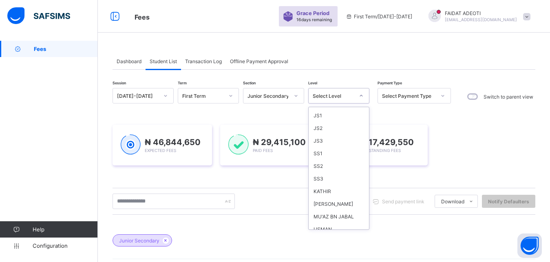
scroll to position [122, 0]
click at [346, 139] on div "JS3" at bounding box center [339, 143] width 60 height 13
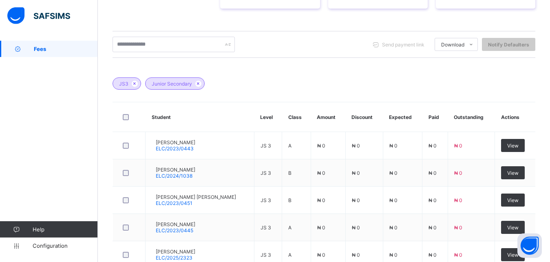
scroll to position [176, 0]
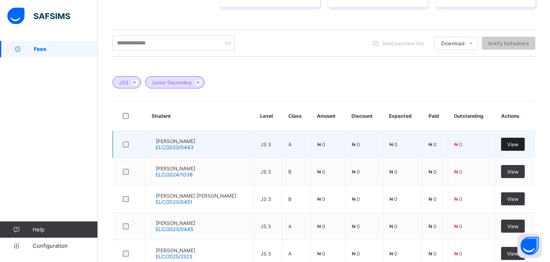
click at [516, 149] on div "View" at bounding box center [513, 144] width 24 height 13
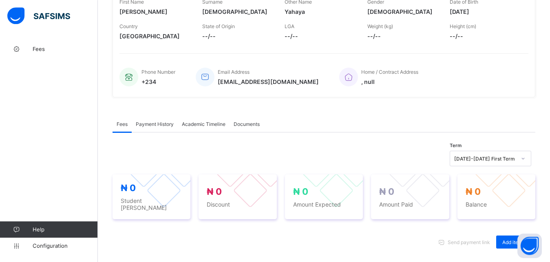
scroll to position [130, 0]
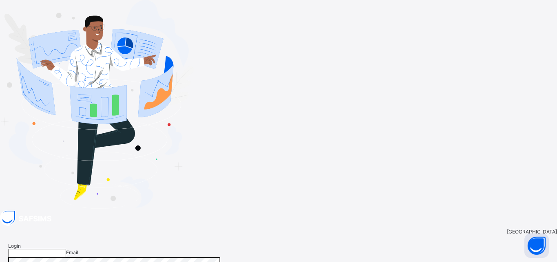
click at [66, 249] on input "email" at bounding box center [37, 253] width 58 height 8
type input "**********"
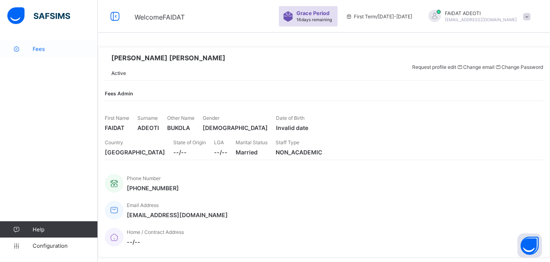
click at [68, 42] on link "Fees" at bounding box center [49, 49] width 98 height 16
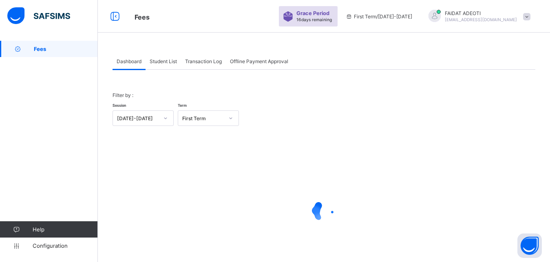
click at [171, 64] on span "Student List" at bounding box center [163, 61] width 27 height 6
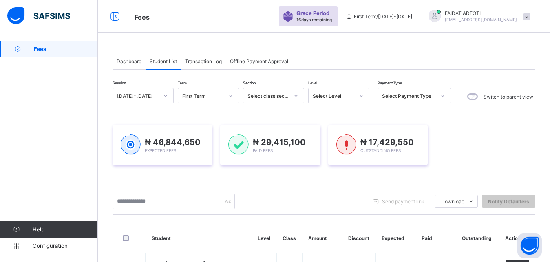
click at [364, 96] on div at bounding box center [361, 95] width 14 height 13
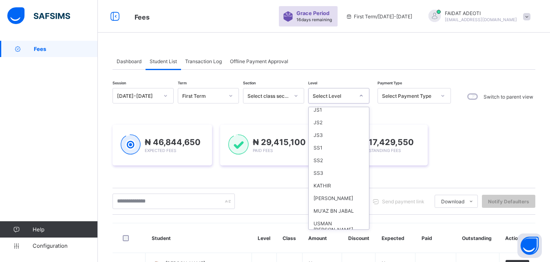
scroll to position [135, 0]
click at [322, 132] on div "JS3" at bounding box center [339, 130] width 60 height 13
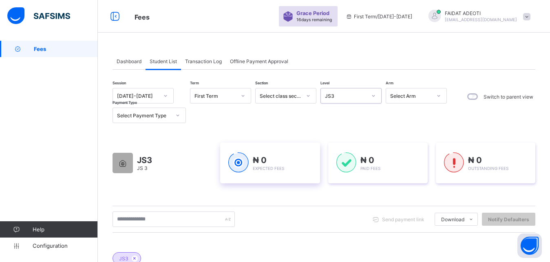
click at [298, 157] on div "₦ 0 Expected Fees" at bounding box center [269, 163] width 83 height 22
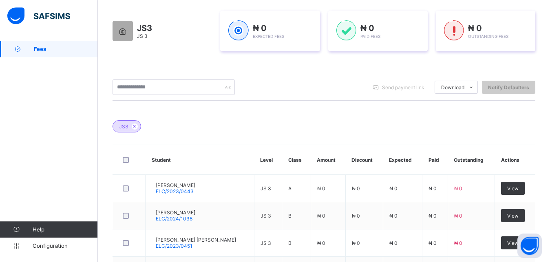
scroll to position [0, 0]
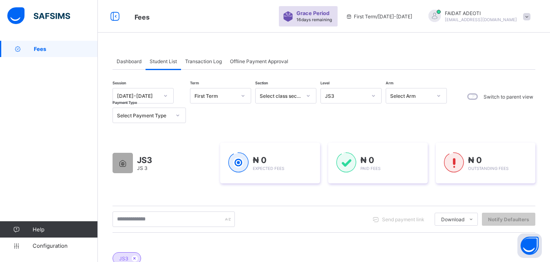
click at [127, 60] on span "Dashboard" at bounding box center [129, 61] width 25 height 6
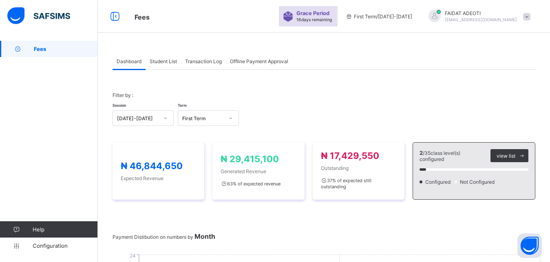
click at [70, 50] on span "Fees" at bounding box center [66, 49] width 64 height 7
click at [45, 249] on link "Configuration" at bounding box center [48, 246] width 97 height 16
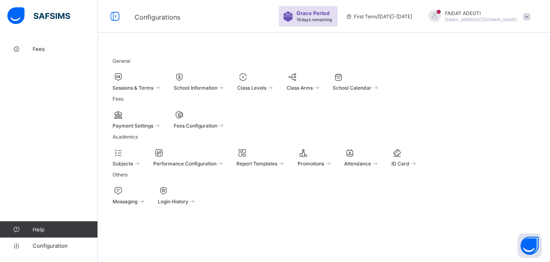
click at [154, 122] on span at bounding box center [137, 121] width 49 height 2
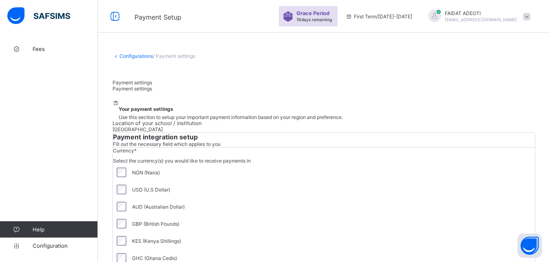
click at [174, 55] on span "/ Payment settings" at bounding box center [174, 56] width 42 height 6
click at [148, 55] on link "Configurations" at bounding box center [135, 56] width 33 height 6
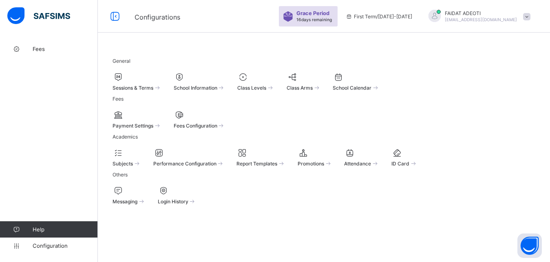
click at [225, 126] on div "Fees Configuration" at bounding box center [200, 119] width 52 height 19
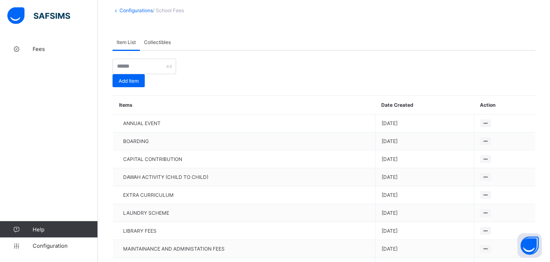
scroll to position [44, 0]
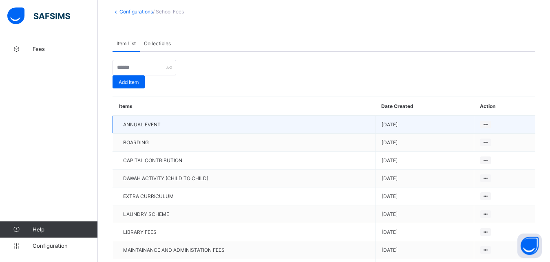
click at [456, 121] on td "[DATE]" at bounding box center [424, 125] width 99 height 18
click at [371, 121] on td "ANNUAL EVENT" at bounding box center [244, 125] width 263 height 18
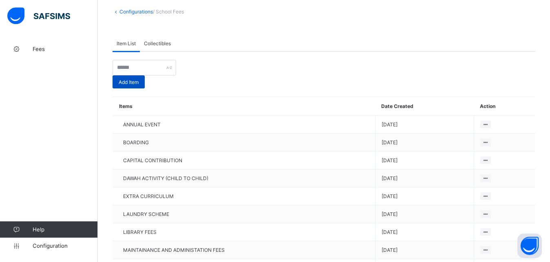
click at [139, 79] on span "Add Item" at bounding box center [129, 82] width 20 height 6
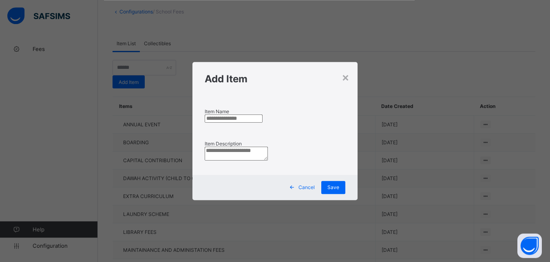
click at [313, 190] on span "Cancel" at bounding box center [306, 187] width 16 height 6
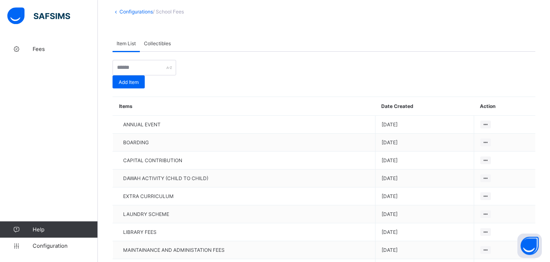
click at [161, 43] on span "Collectibles" at bounding box center [157, 43] width 27 height 6
click at [167, 11] on span "/ School Fees" at bounding box center [168, 12] width 31 height 6
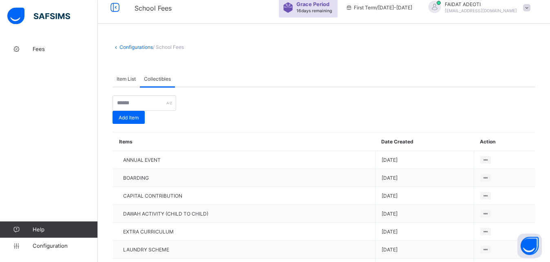
scroll to position [0, 0]
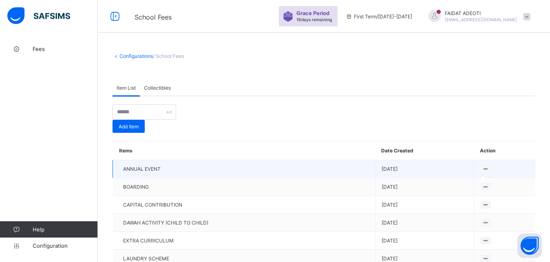
click at [489, 166] on icon at bounding box center [485, 169] width 7 height 6
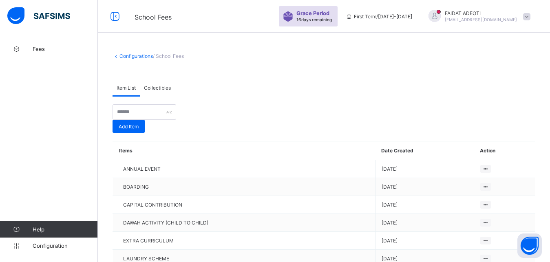
click at [160, 89] on span "Collectibles" at bounding box center [157, 88] width 27 height 6
type input "**********"
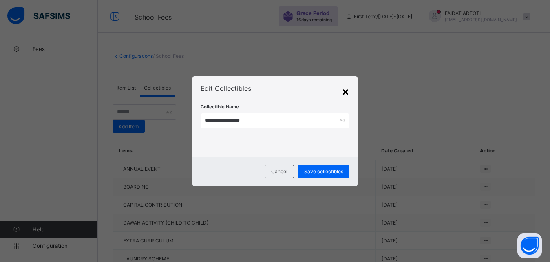
click at [346, 93] on div "×" at bounding box center [346, 91] width 8 height 14
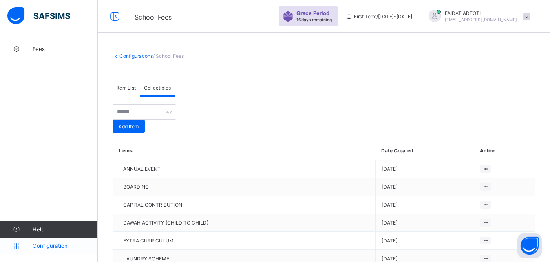
click at [50, 243] on span "Configuration" at bounding box center [65, 246] width 65 height 7
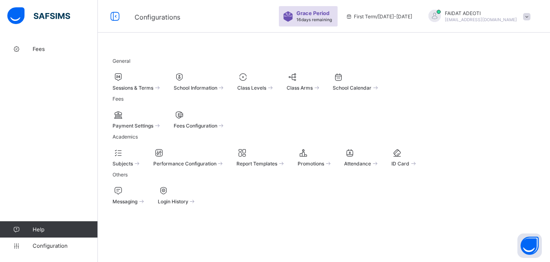
click at [225, 167] on div "Performance Configuration" at bounding box center [188, 163] width 71 height 7
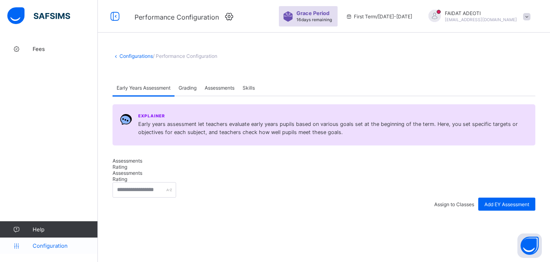
click at [61, 244] on span "Configuration" at bounding box center [65, 246] width 65 height 7
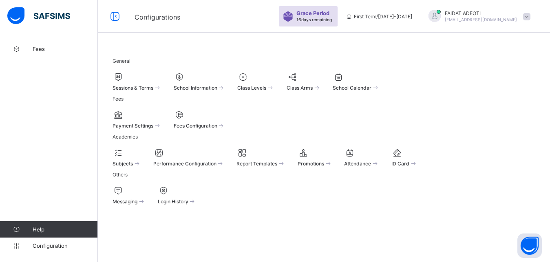
click at [277, 167] on span "Report Templates" at bounding box center [256, 164] width 41 height 6
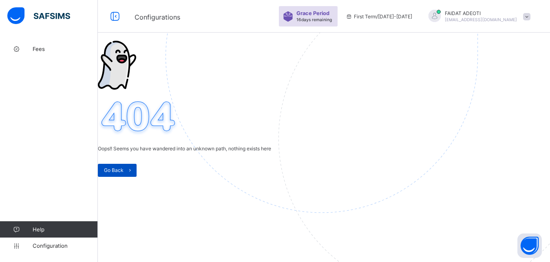
click at [124, 173] on span "Go Back" at bounding box center [114, 170] width 20 height 6
click at [53, 251] on link "Configuration" at bounding box center [48, 246] width 97 height 16
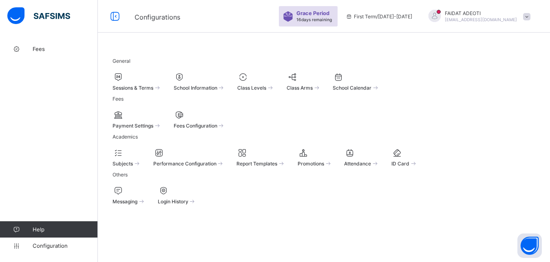
click at [139, 167] on div "Subjects Performance Configuration Report Templates Promotions Attendance ID Ca…" at bounding box center [324, 157] width 423 height 19
click at [225, 120] on div at bounding box center [200, 115] width 52 height 10
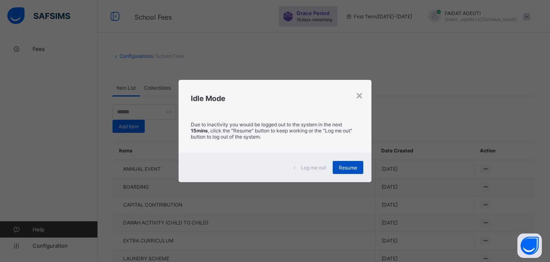
click at [350, 165] on span "Resume" at bounding box center [348, 168] width 18 height 6
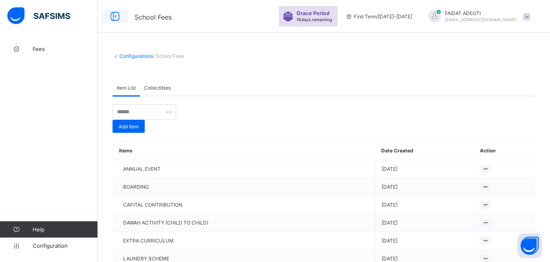
click at [117, 15] on icon at bounding box center [115, 17] width 14 height 12
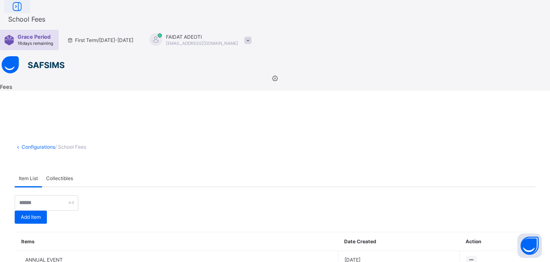
click at [24, 13] on icon at bounding box center [17, 7] width 14 height 12
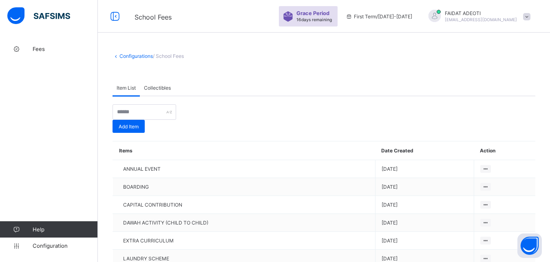
click at [62, 223] on link "Help" at bounding box center [48, 229] width 97 height 16
click at [61, 229] on span "Help" at bounding box center [65, 229] width 65 height 7
click at [54, 243] on span "Configuration" at bounding box center [65, 246] width 65 height 7
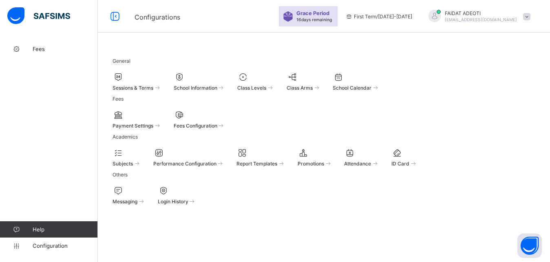
click at [225, 120] on div at bounding box center [200, 115] width 52 height 10
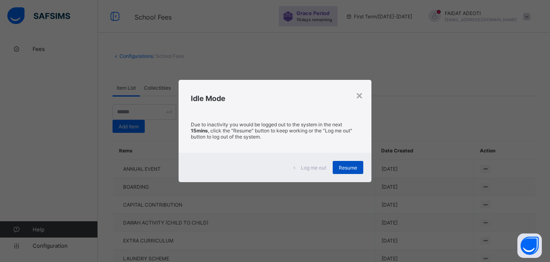
click at [350, 173] on div "Resume" at bounding box center [348, 167] width 31 height 13
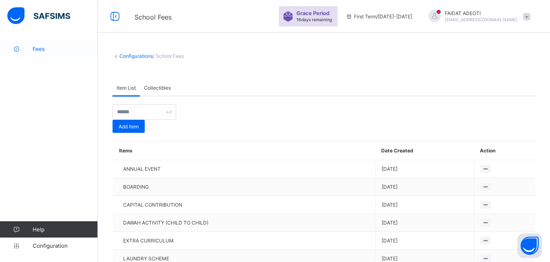
click at [46, 52] on span "Fees" at bounding box center [65, 49] width 65 height 7
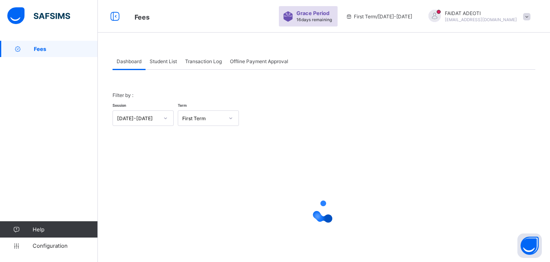
click at [243, 62] on span "Offline Payment Approval" at bounding box center [259, 61] width 58 height 6
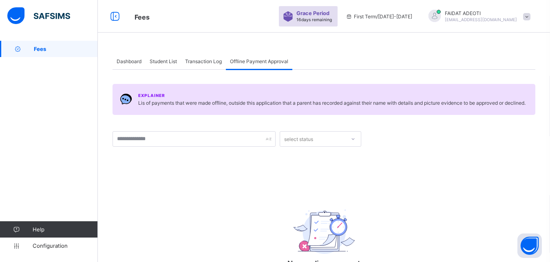
click at [196, 60] on span "Transaction Log" at bounding box center [203, 61] width 37 height 6
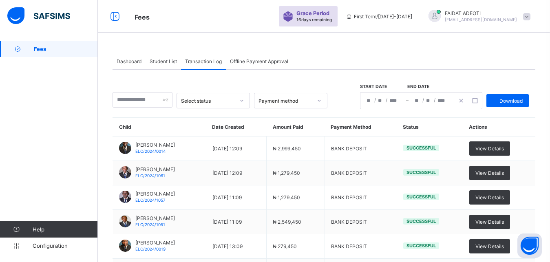
click at [128, 61] on span "Dashboard" at bounding box center [129, 61] width 25 height 6
